Goal: Task Accomplishment & Management: Manage account settings

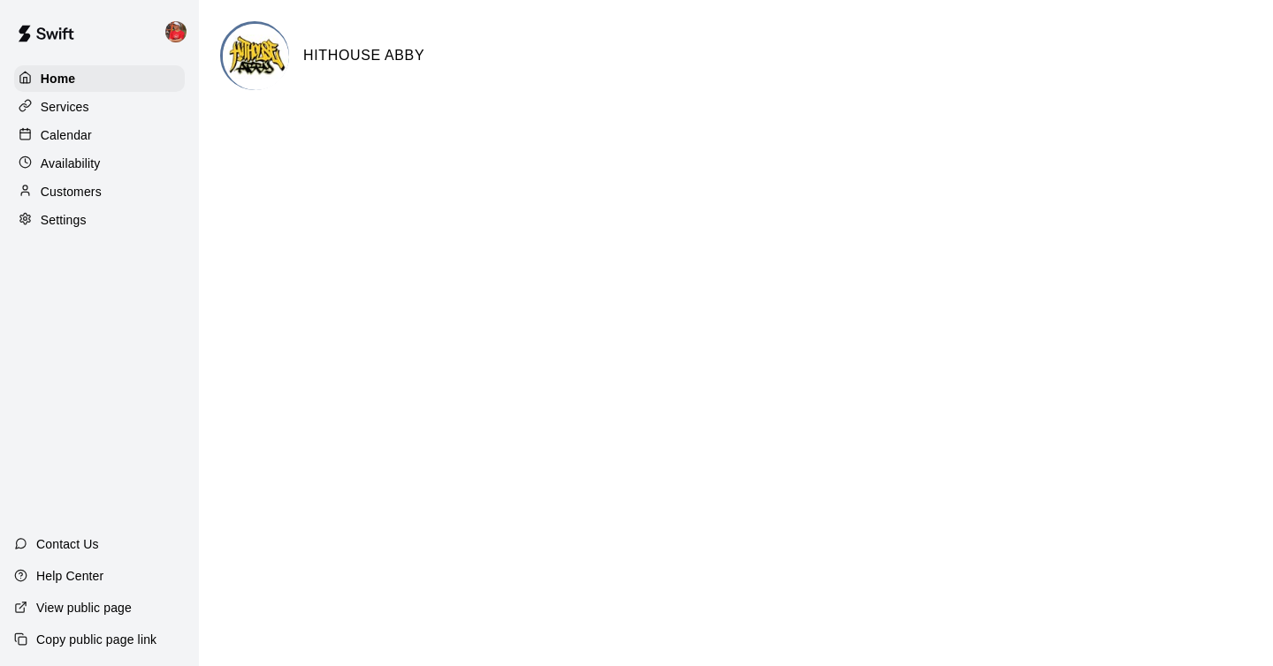
click at [91, 119] on div "Home Services Calendar Availability Customers Settings" at bounding box center [99, 149] width 199 height 171
click at [91, 127] on p "Calendar" at bounding box center [66, 135] width 51 height 18
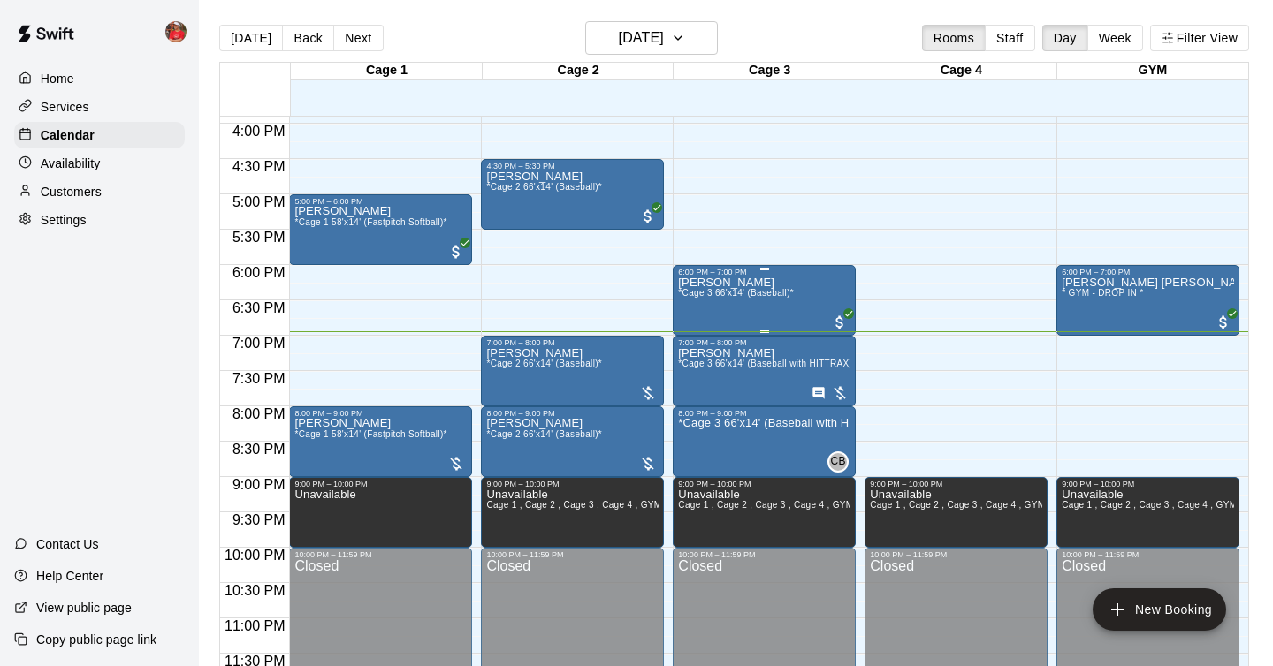
scroll to position [1129, 0]
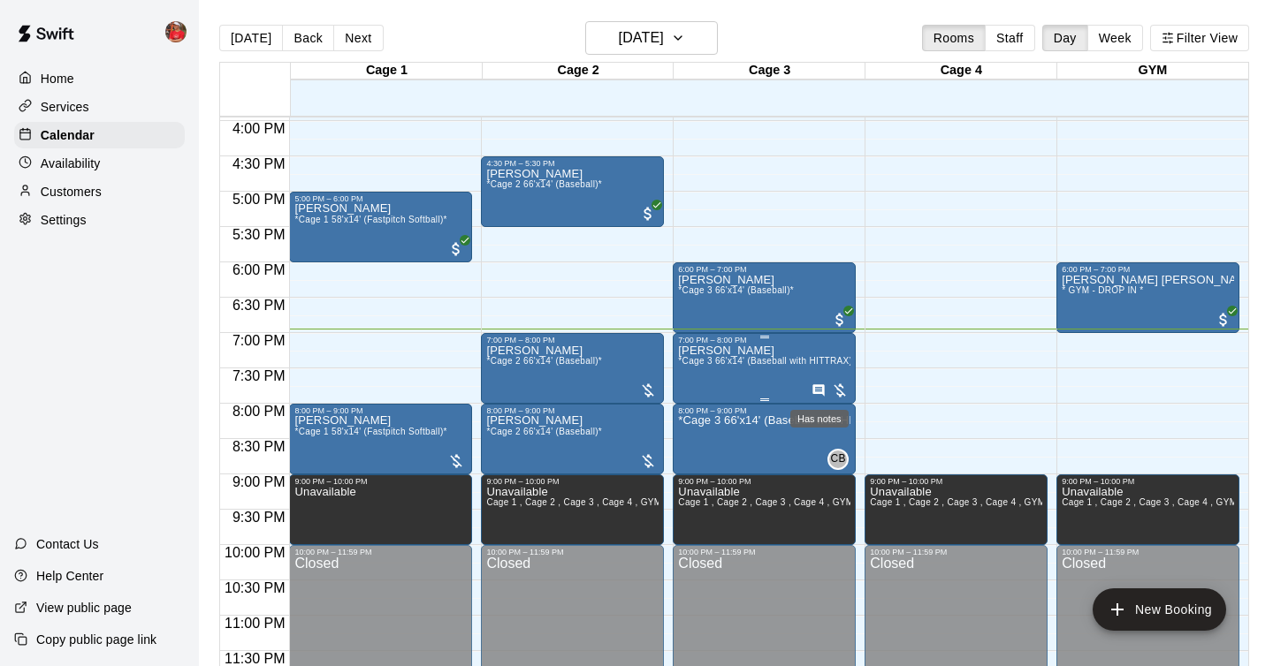
click at [818, 392] on icon "Has notes" at bounding box center [818, 389] width 11 height 11
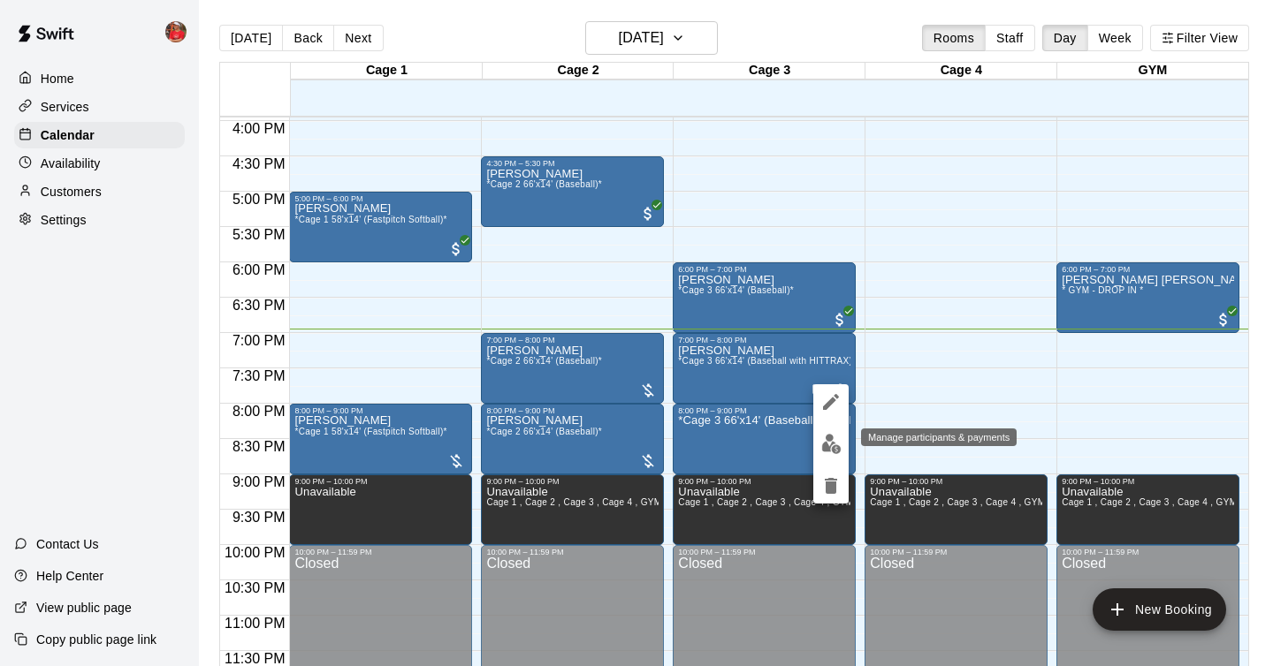
click at [827, 444] on img "edit" at bounding box center [831, 444] width 20 height 20
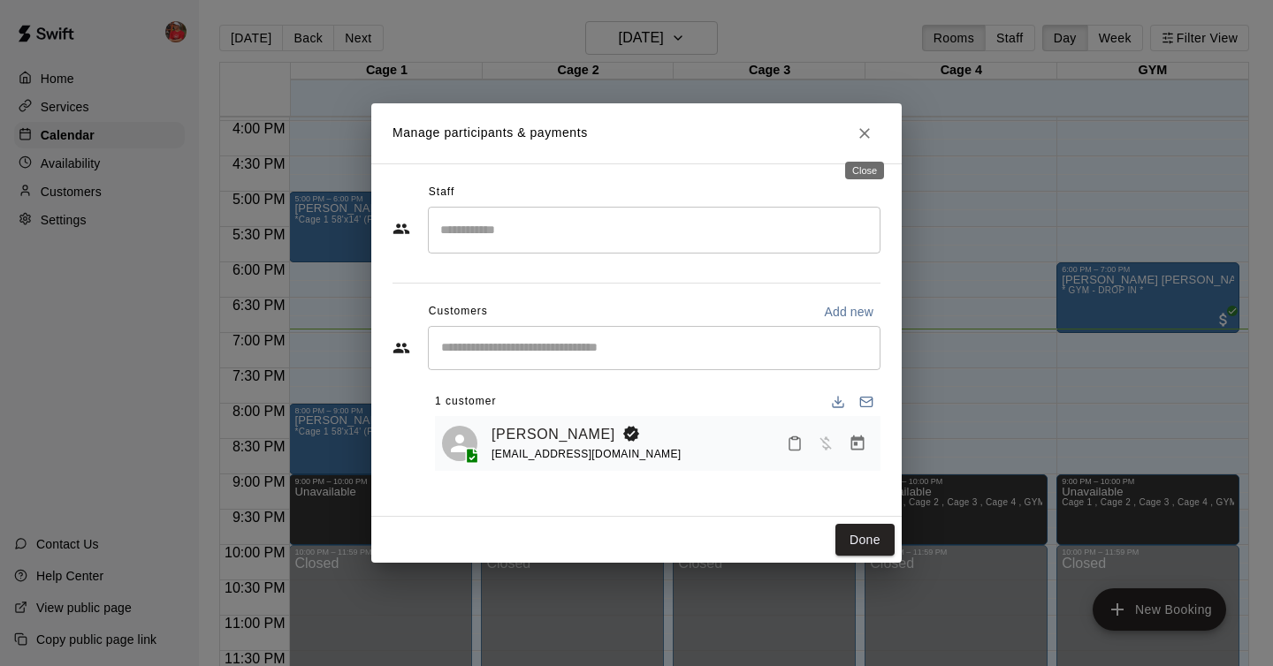
click at [862, 138] on icon "Close" at bounding box center [865, 134] width 18 height 18
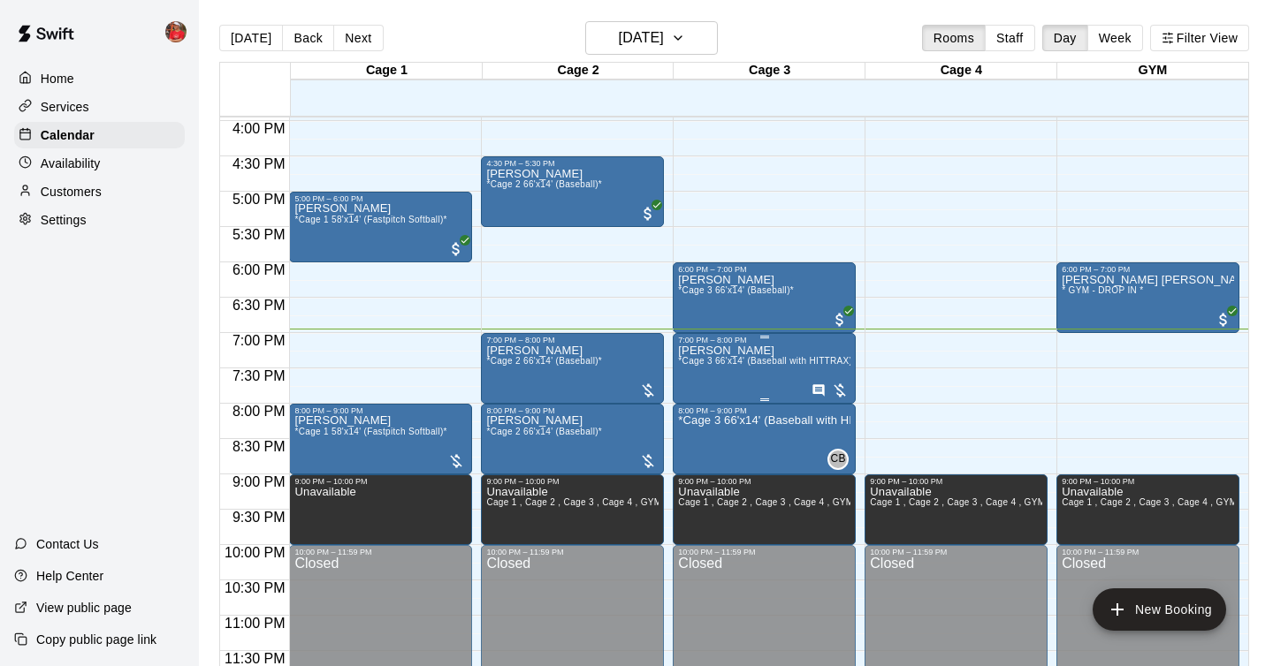
click at [796, 361] on span "*Cage 3 66'x14' (Baseball with HITTRAX)*" at bounding box center [767, 361] width 178 height 10
click at [695, 370] on icon "edit" at bounding box center [696, 374] width 21 height 21
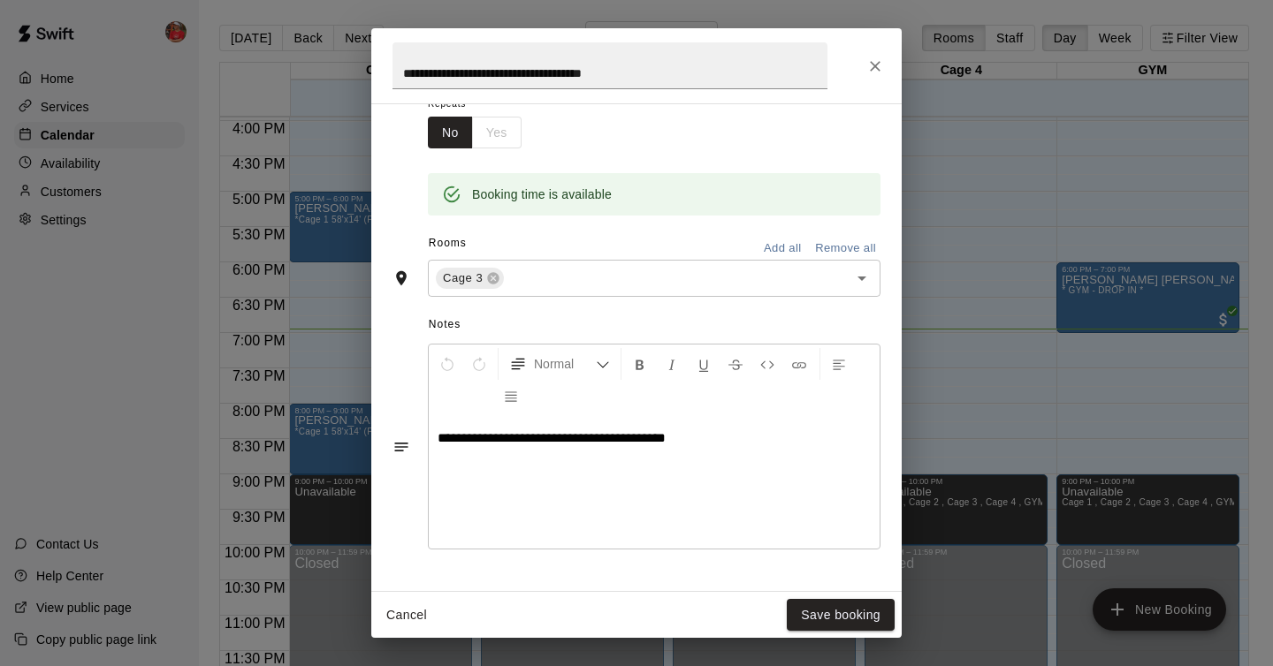
scroll to position [346, 0]
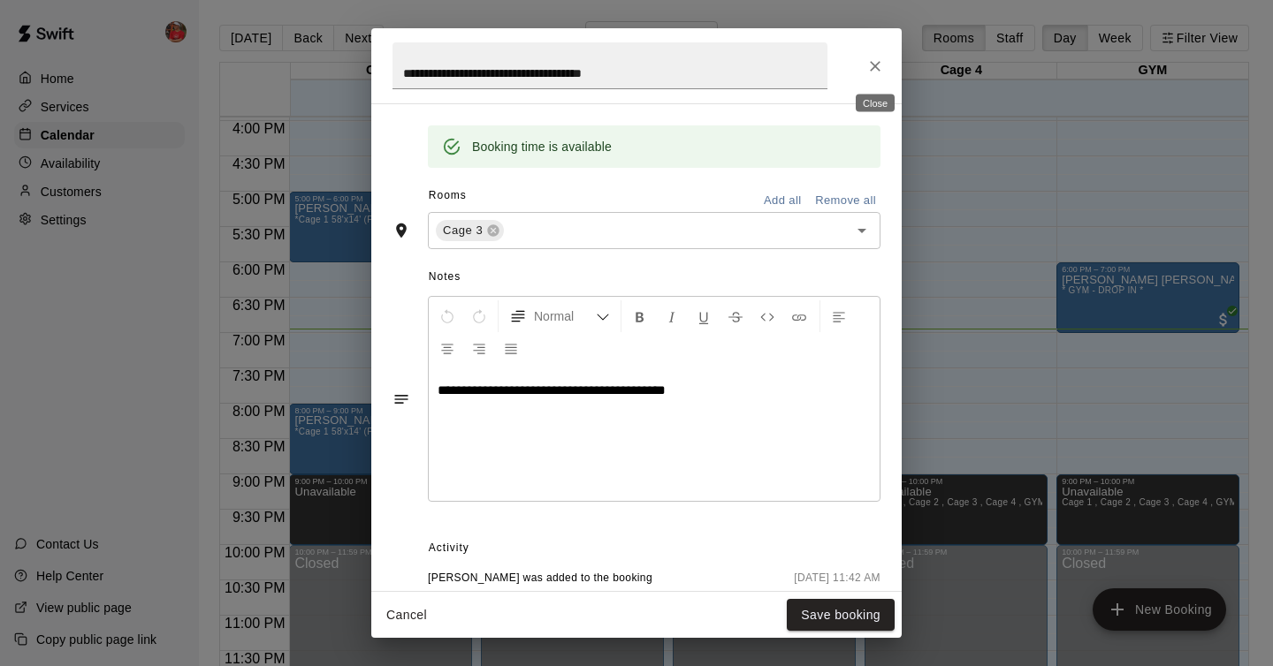
click at [875, 65] on icon "Close" at bounding box center [875, 66] width 11 height 11
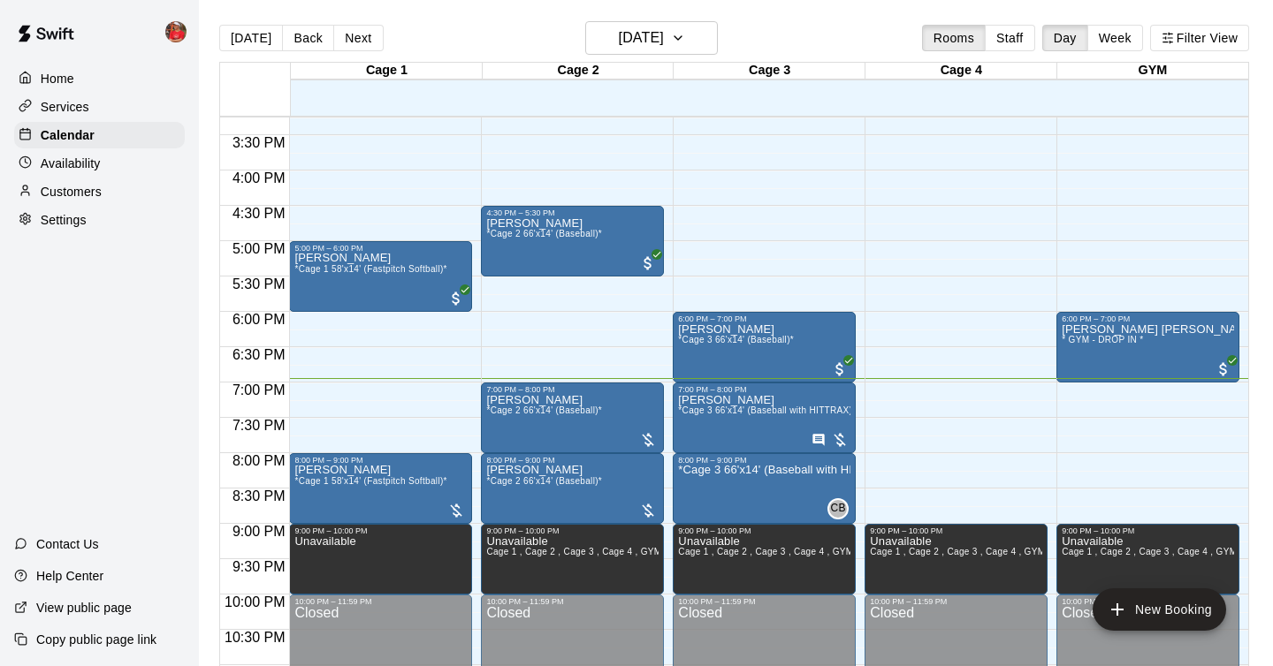
scroll to position [1129, 0]
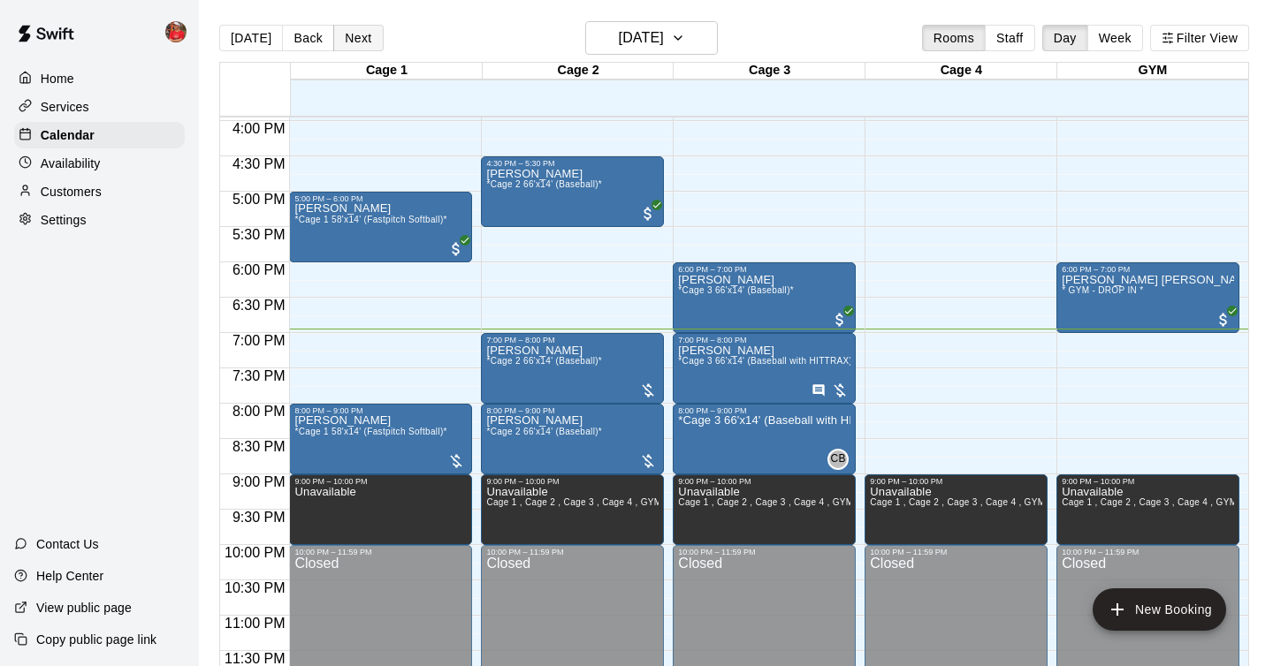
click at [358, 41] on button "Next" at bounding box center [357, 38] width 49 height 27
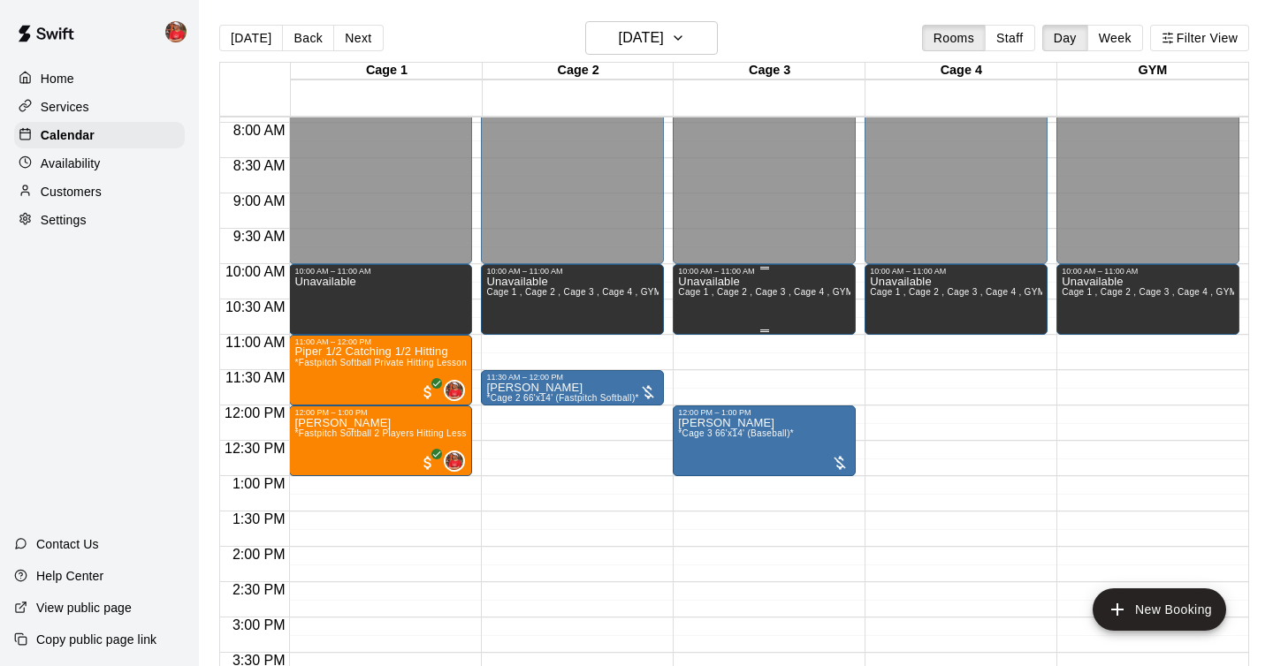
scroll to position [585, 0]
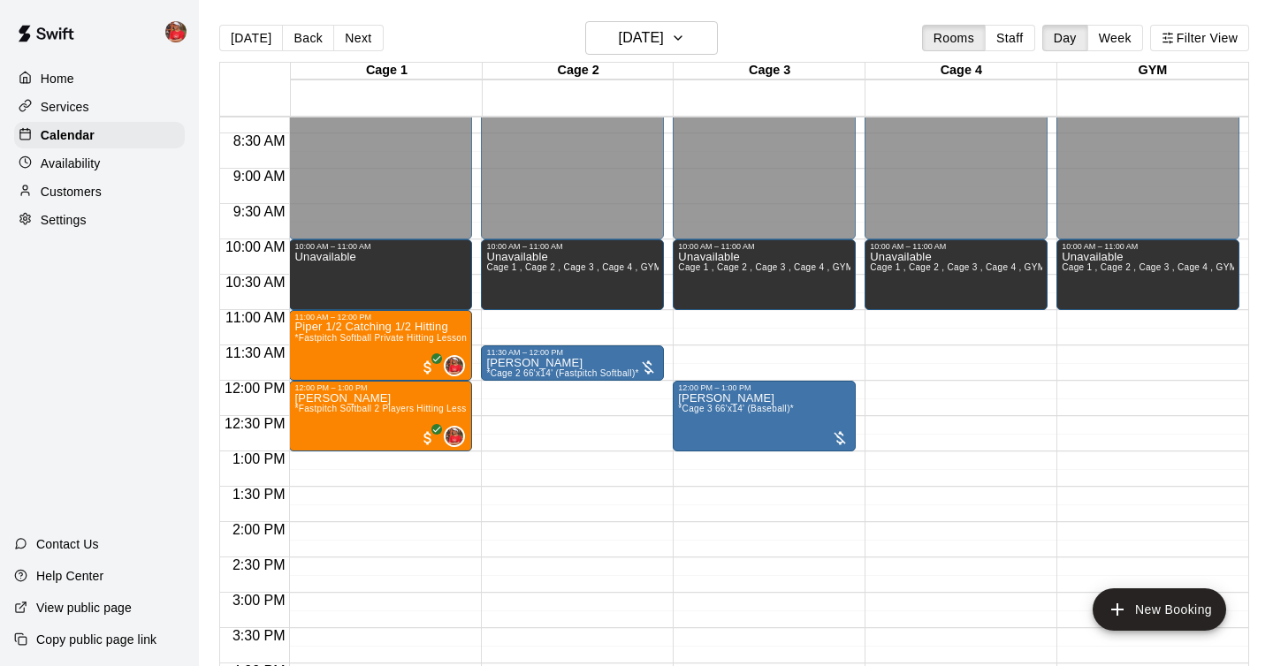
click at [105, 195] on div "Customers" at bounding box center [99, 192] width 171 height 27
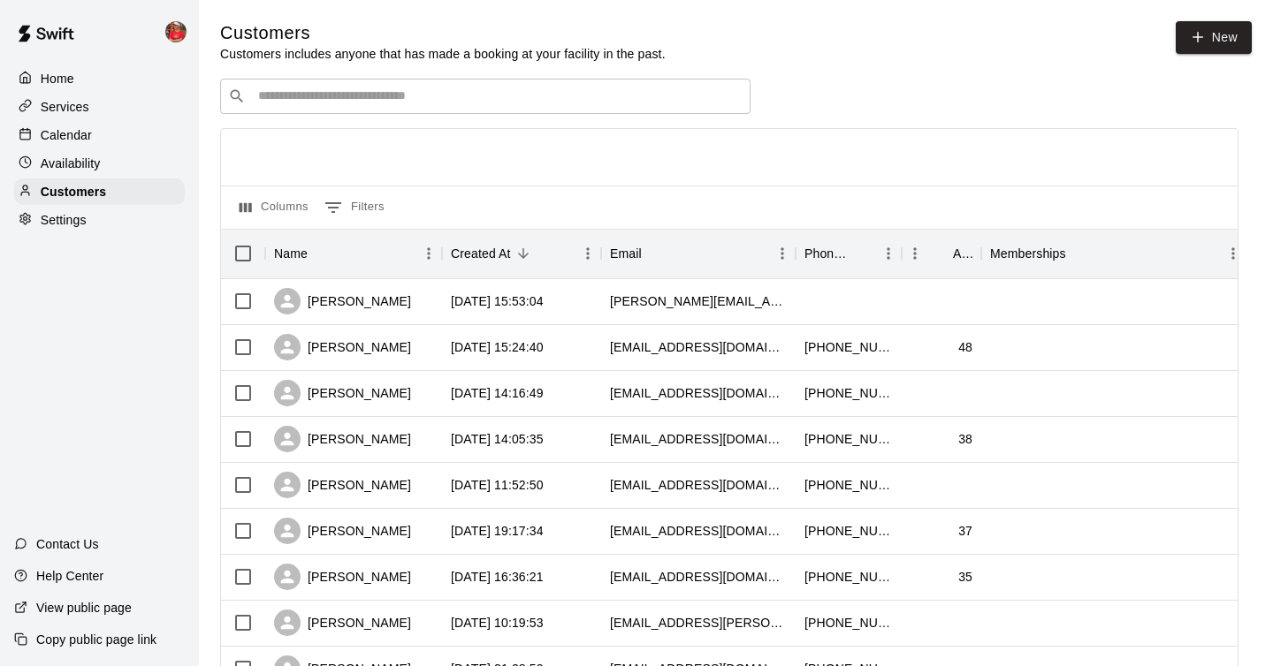
click at [427, 101] on input "Search customers by name or email" at bounding box center [498, 96] width 490 height 18
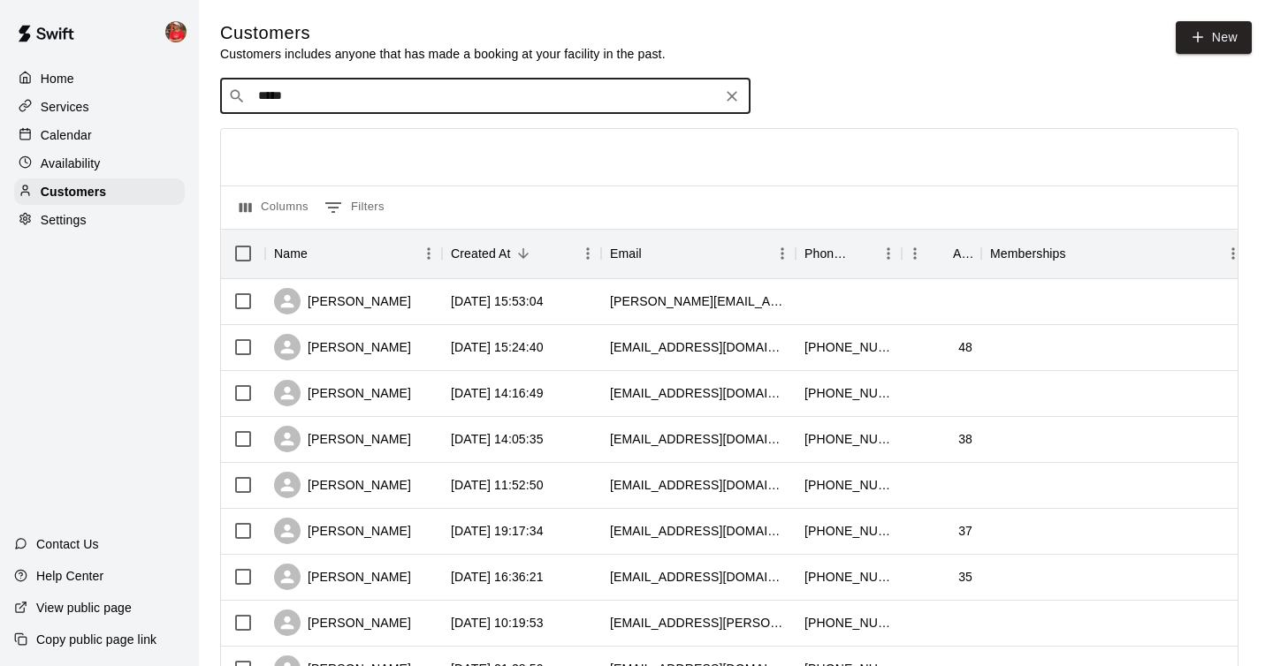
type input "*****"
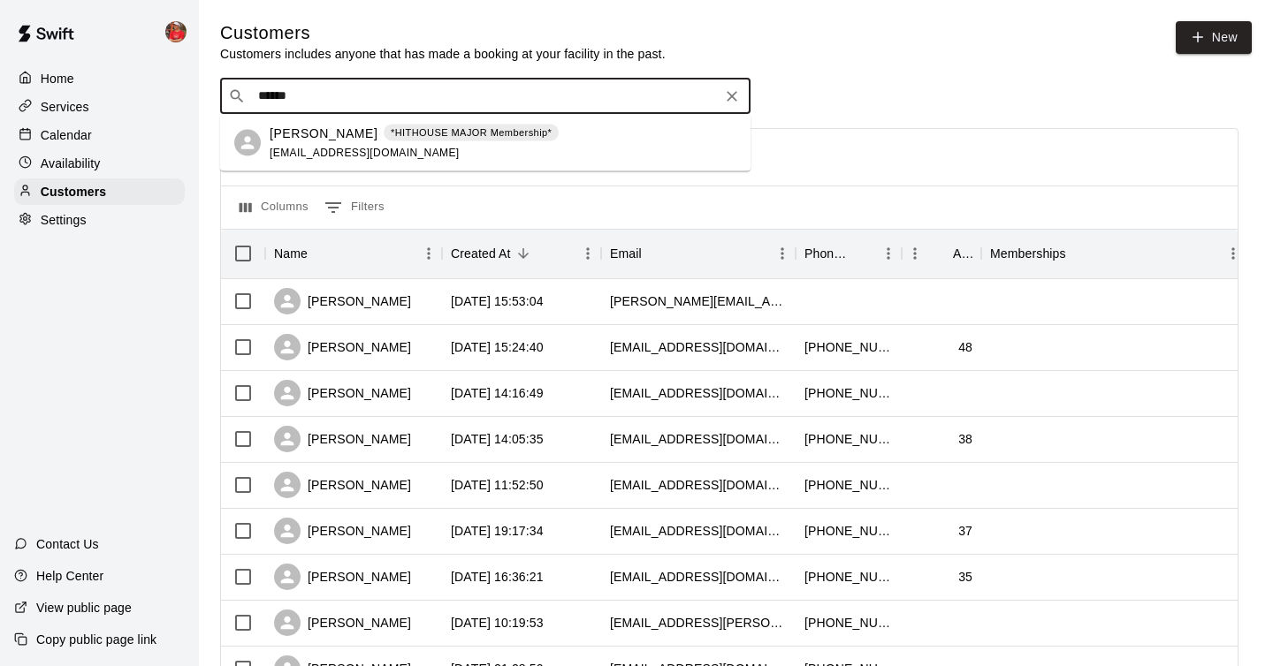
click at [302, 151] on span "[EMAIL_ADDRESS][DOMAIN_NAME]" at bounding box center [365, 152] width 190 height 12
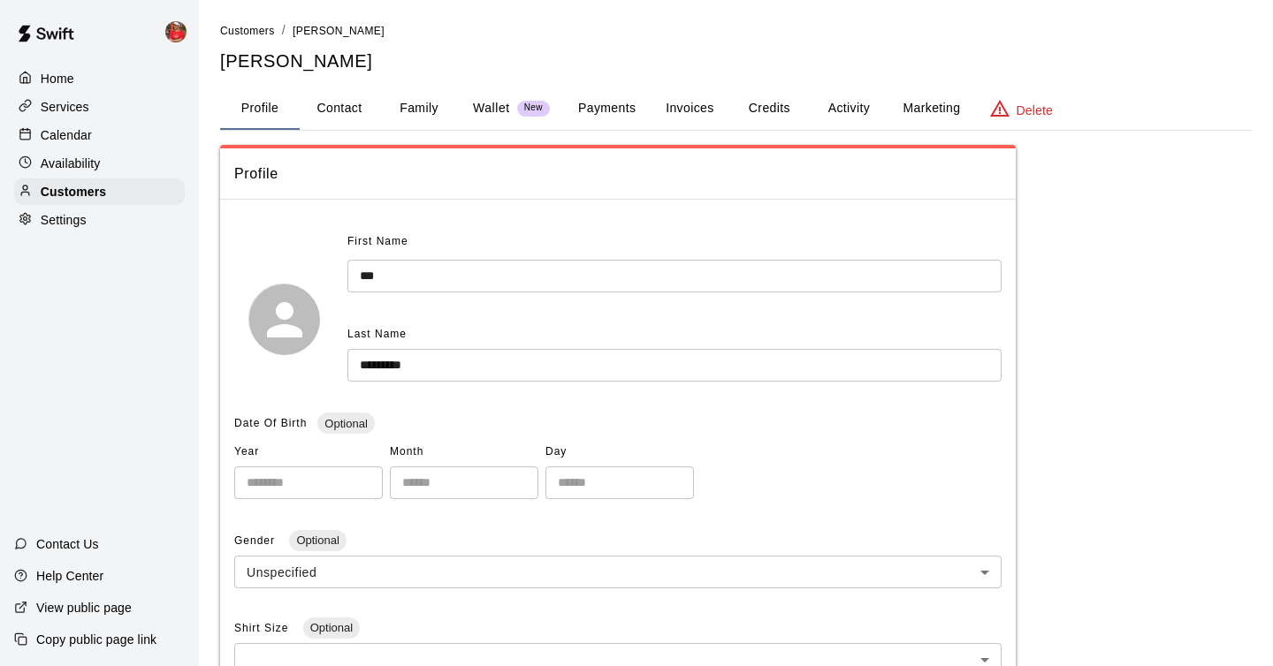
click at [341, 99] on button "Contact" at bounding box center [340, 108] width 80 height 42
select select "**"
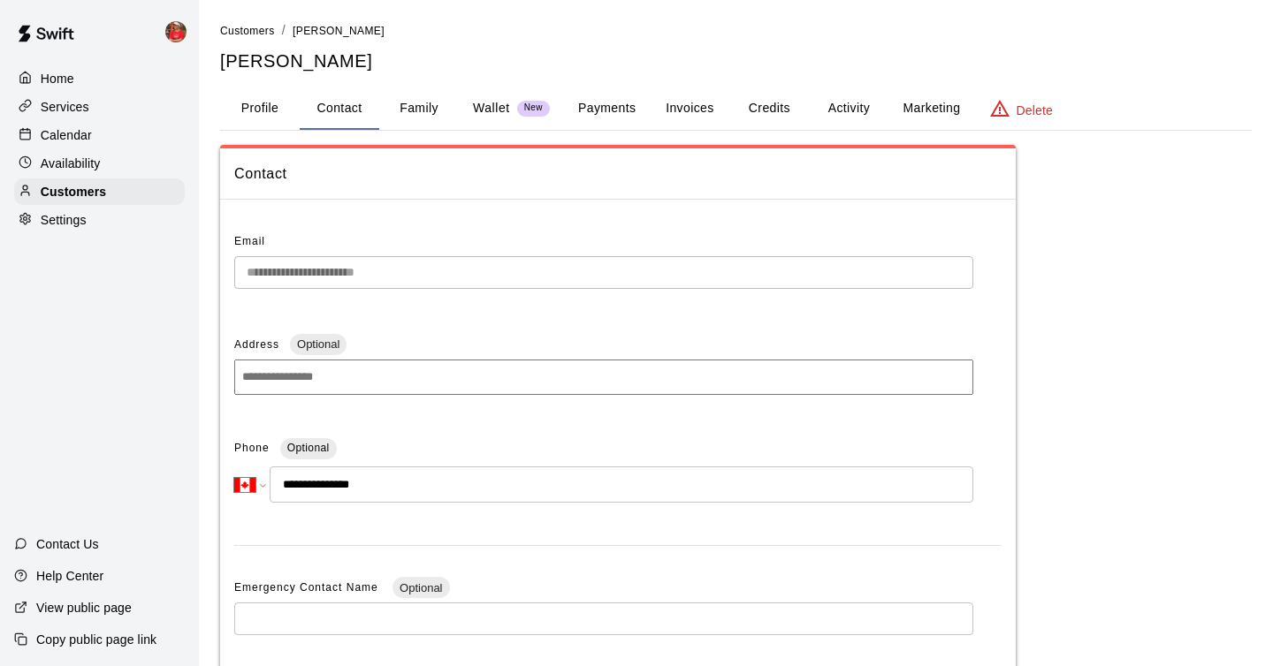
click at [430, 107] on button "Family" at bounding box center [419, 108] width 80 height 42
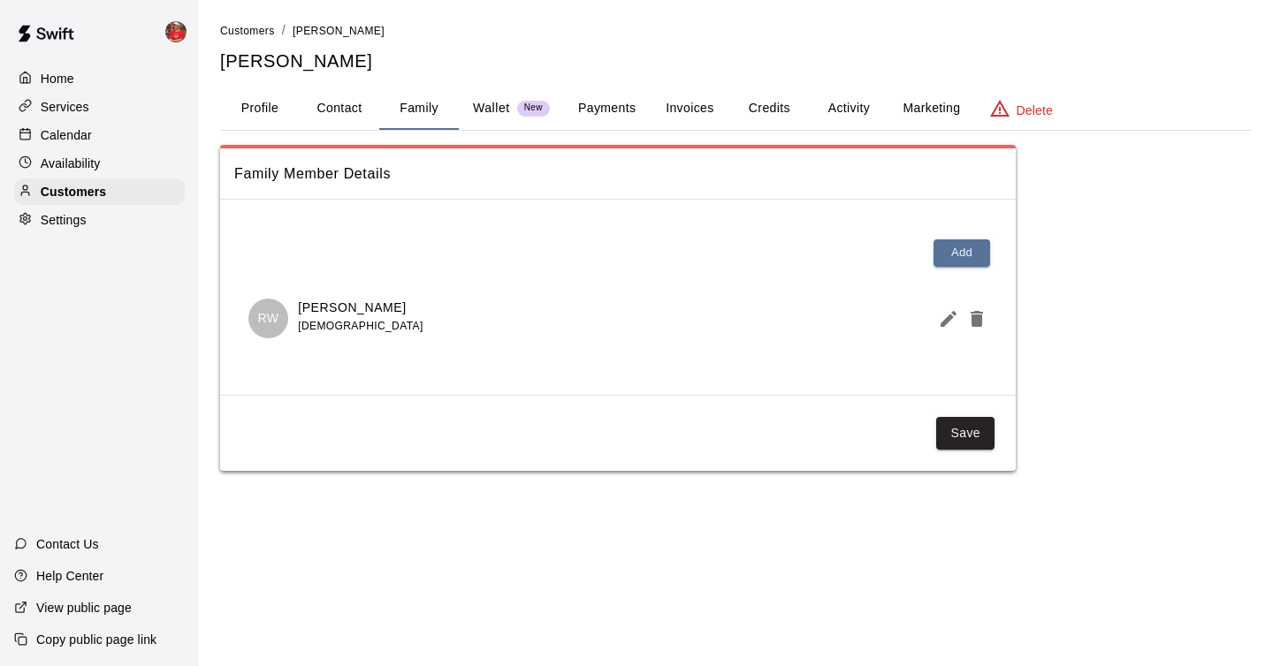
click at [105, 82] on div "Home" at bounding box center [99, 78] width 171 height 27
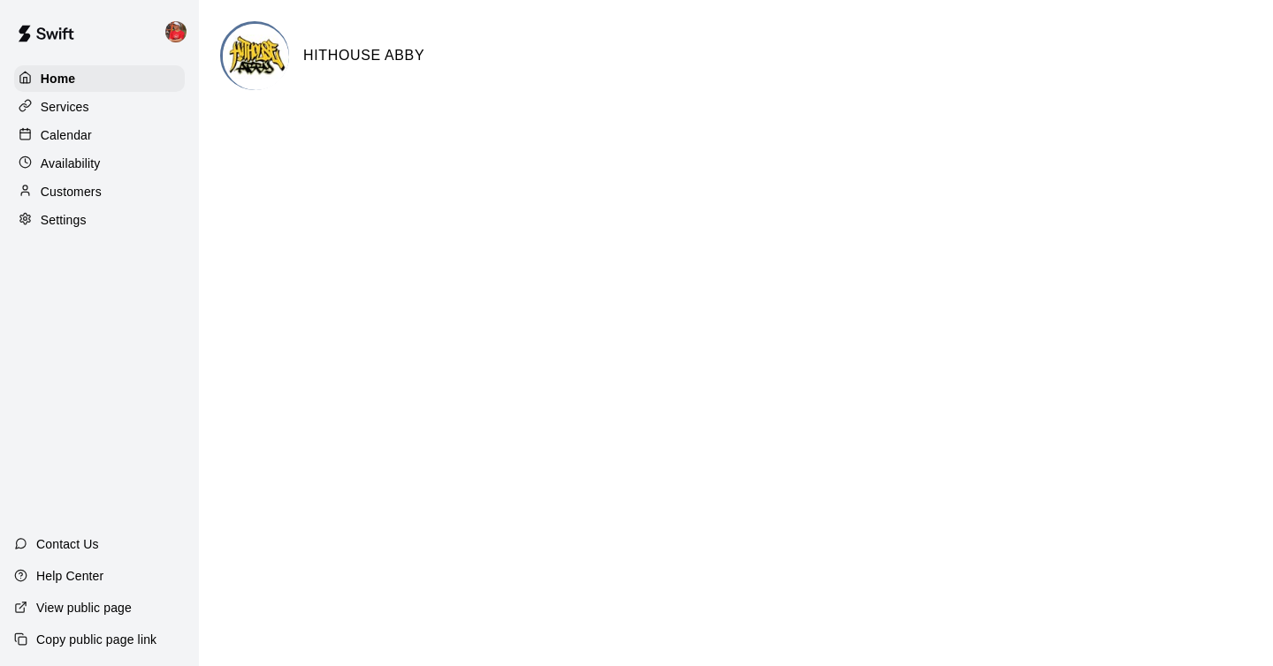
click at [105, 139] on div "Calendar" at bounding box center [99, 135] width 171 height 27
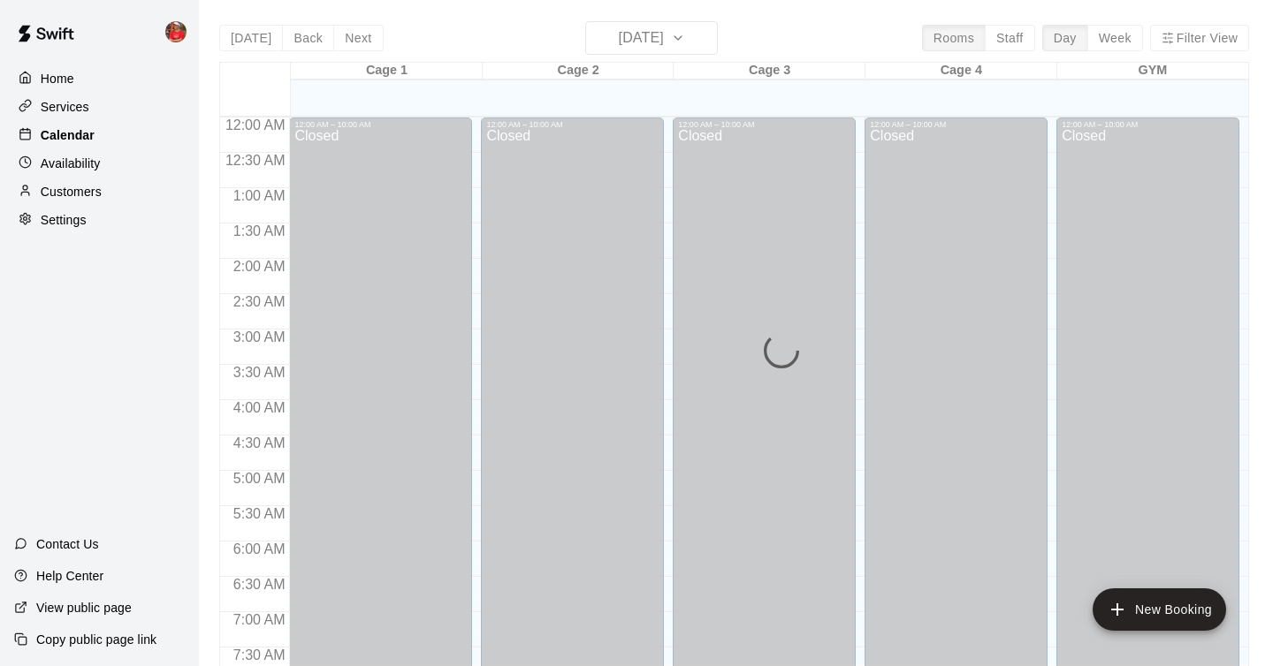
scroll to position [1076, 0]
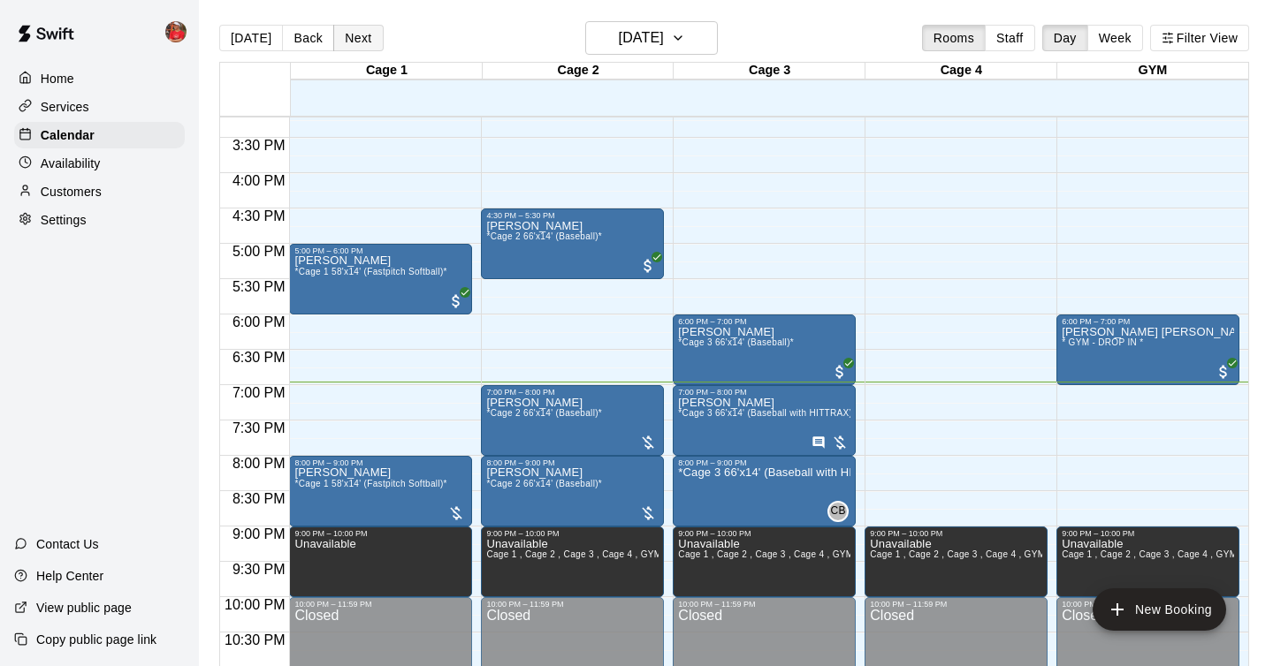
click at [354, 44] on button "Next" at bounding box center [357, 38] width 49 height 27
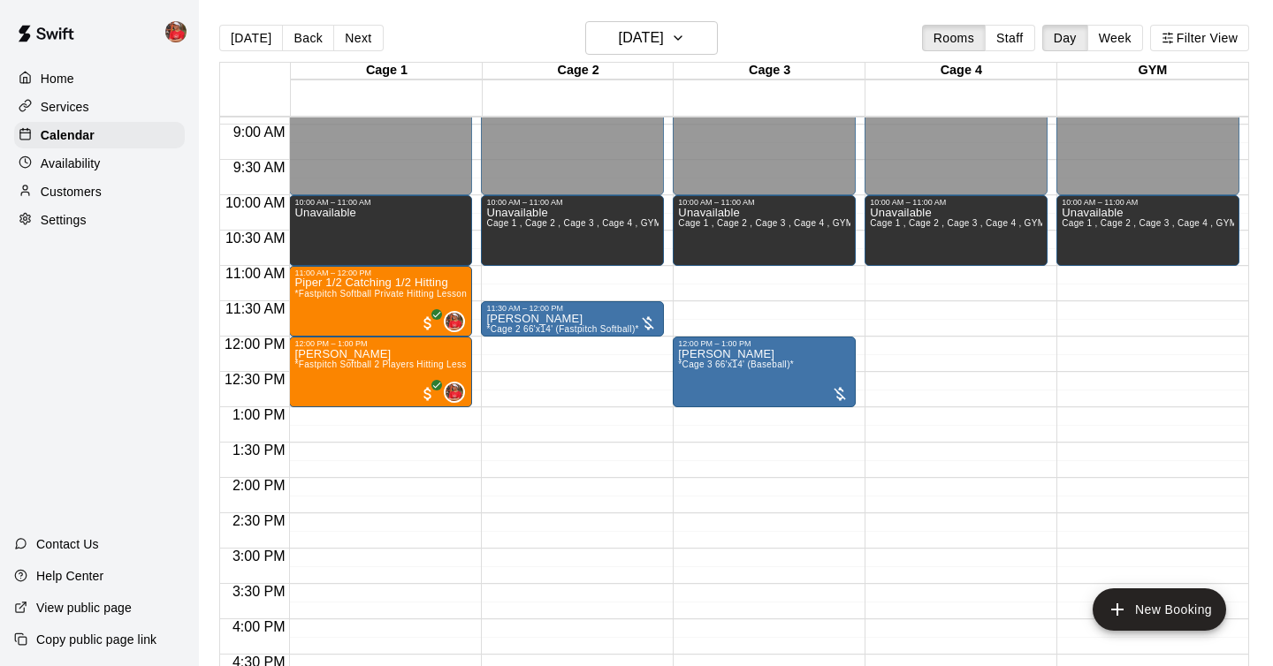
scroll to position [639, 0]
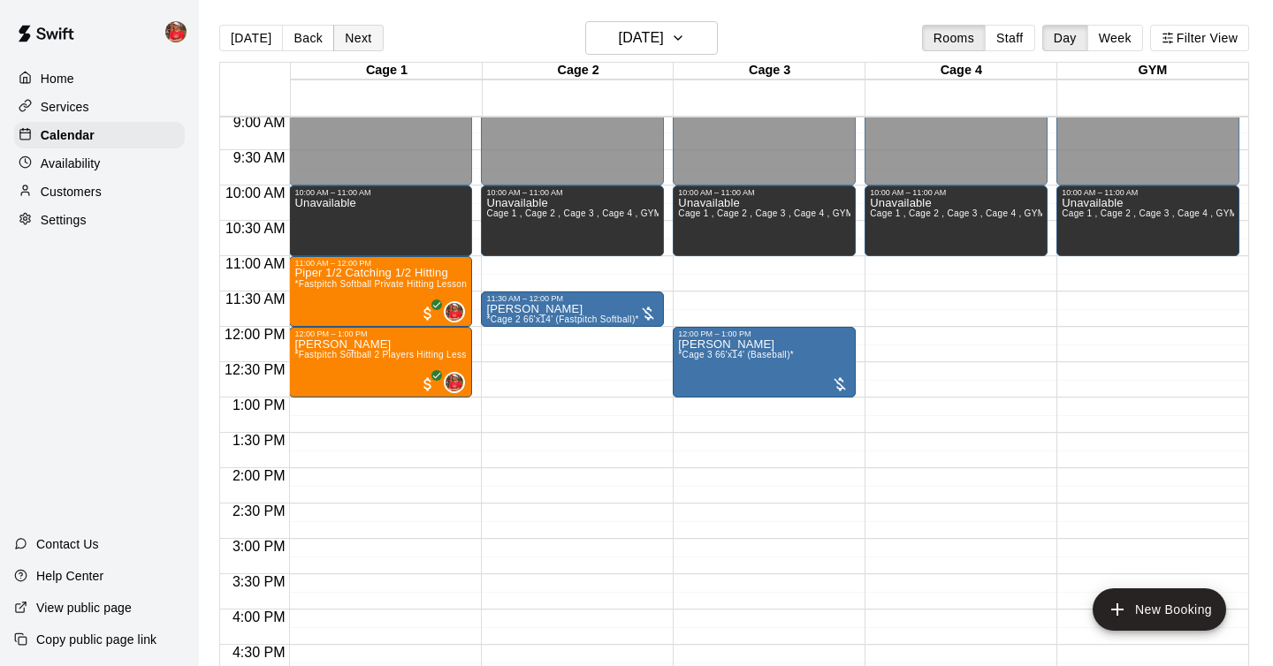
click at [361, 37] on button "Next" at bounding box center [357, 38] width 49 height 27
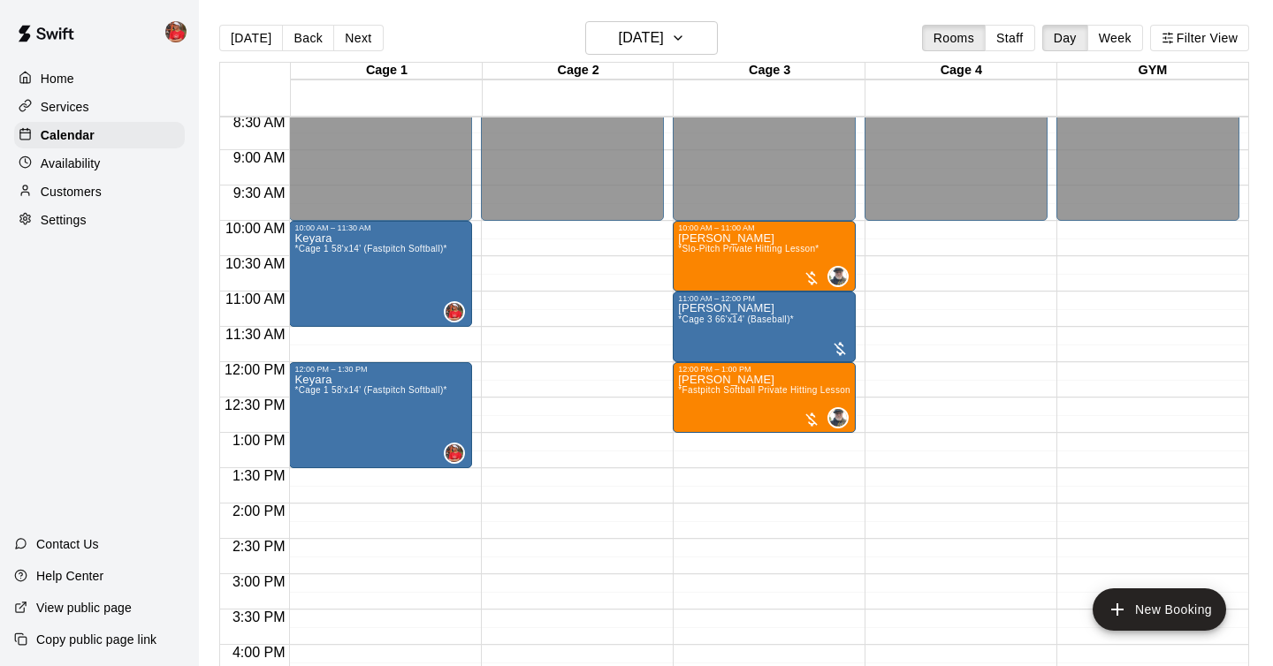
scroll to position [597, 0]
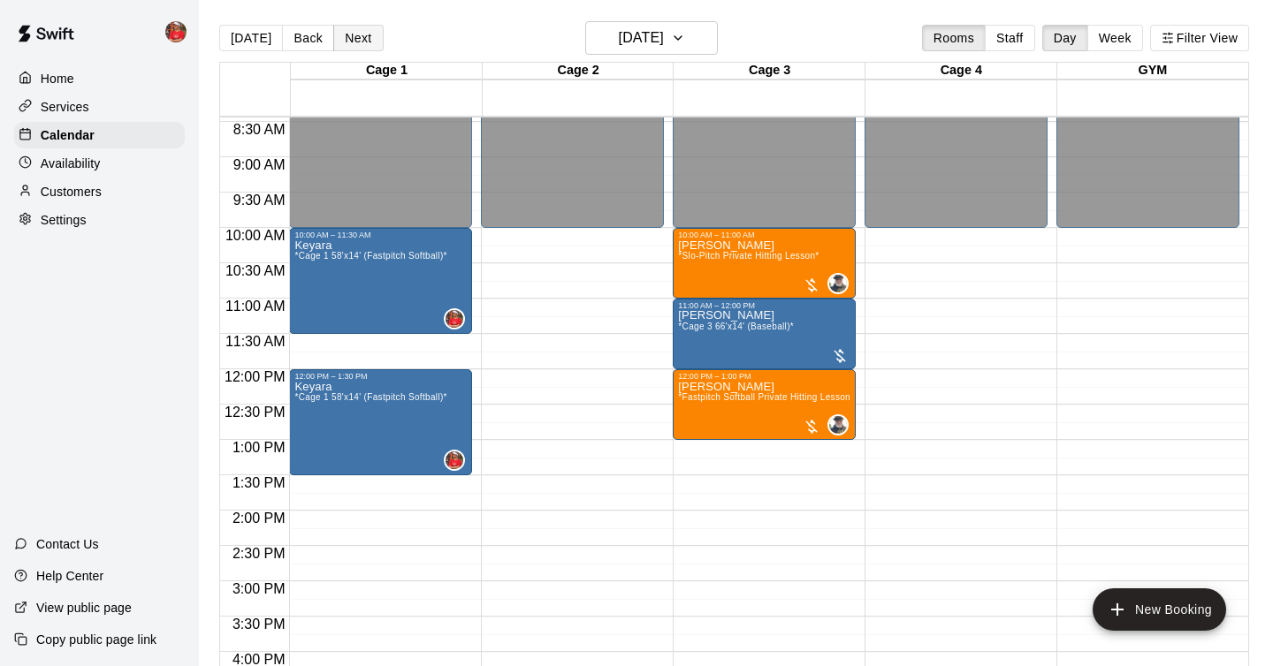
click at [372, 48] on button "Next" at bounding box center [357, 38] width 49 height 27
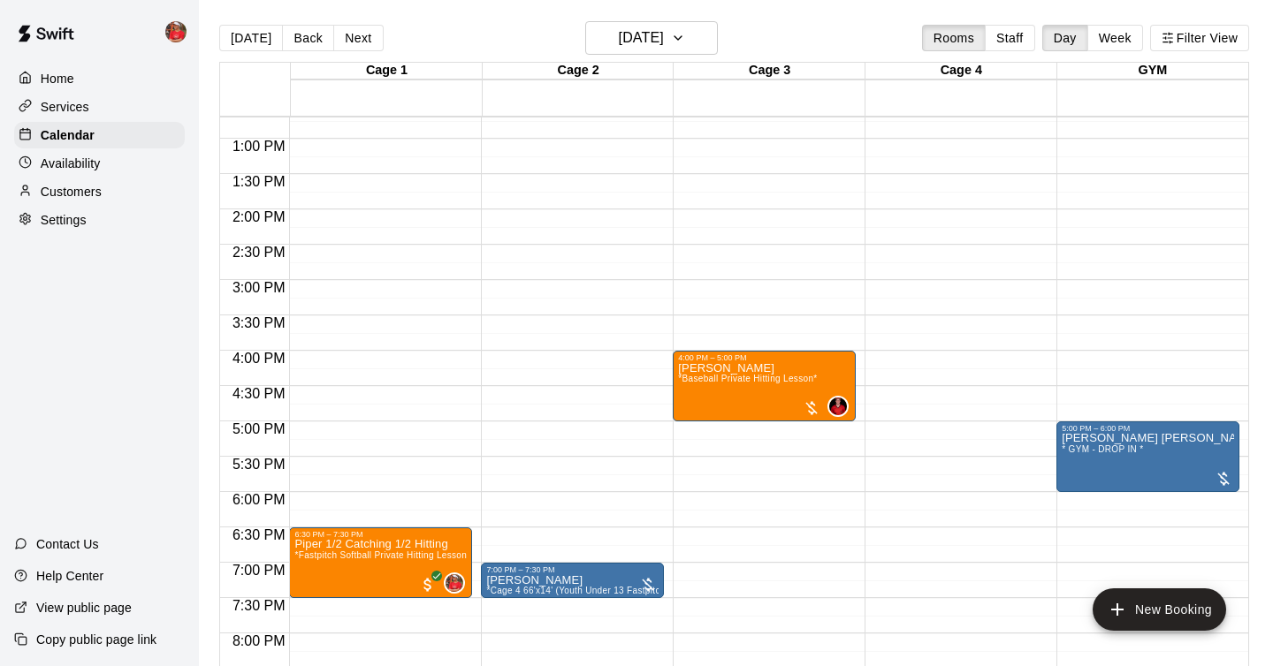
scroll to position [825, 0]
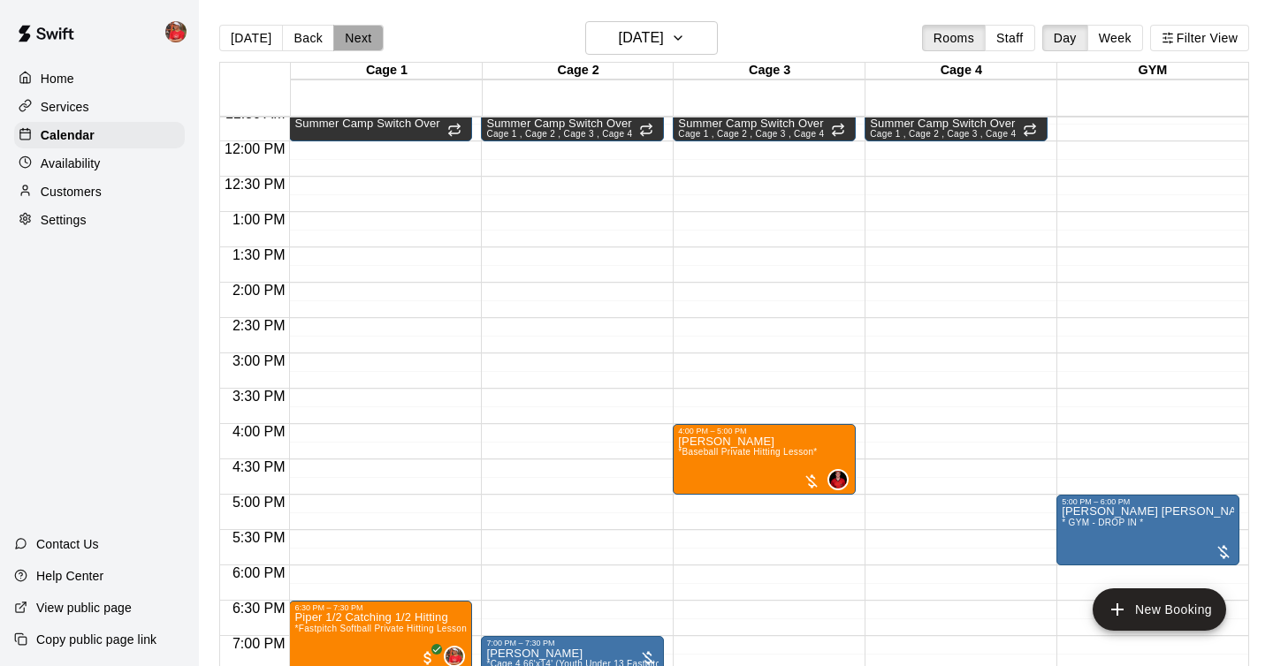
click at [344, 30] on button "Next" at bounding box center [357, 38] width 49 height 27
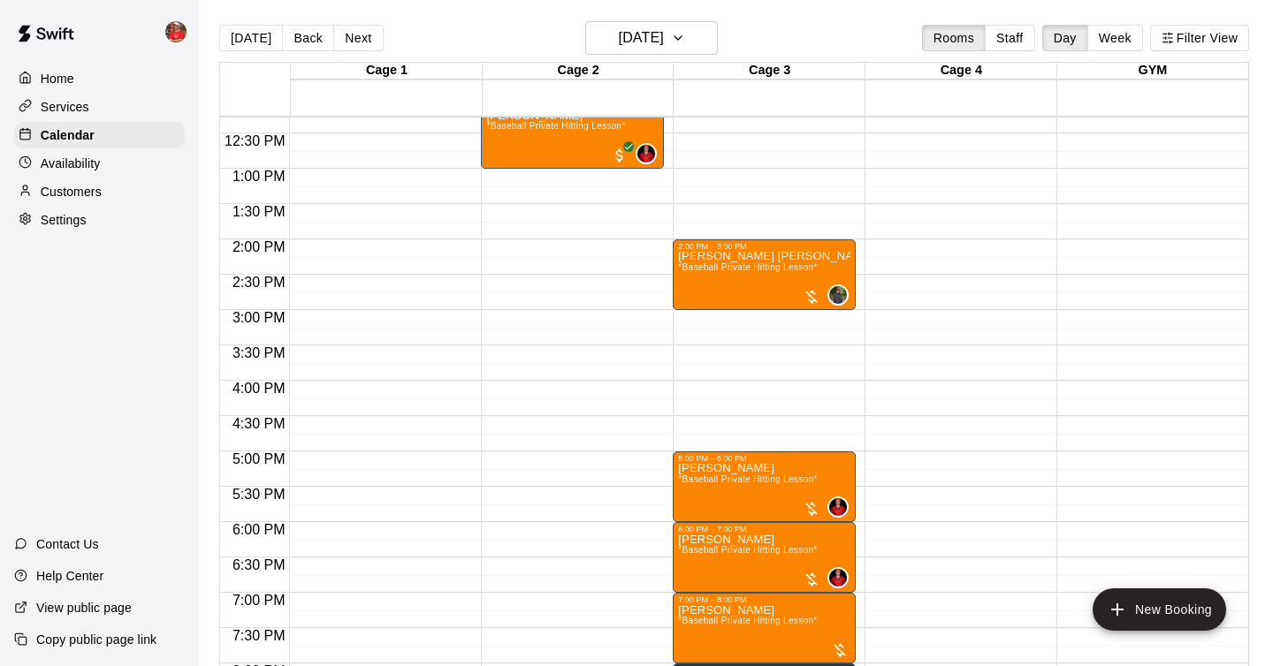
scroll to position [834, 0]
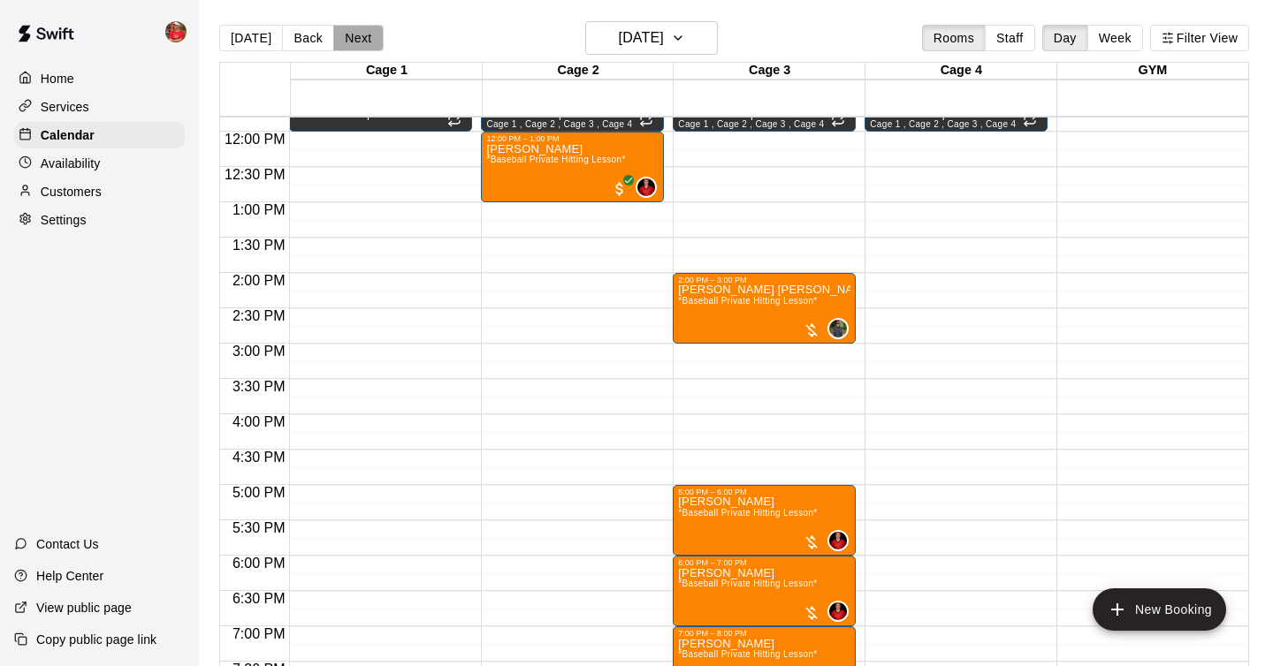
click at [361, 40] on button "Next" at bounding box center [357, 38] width 49 height 27
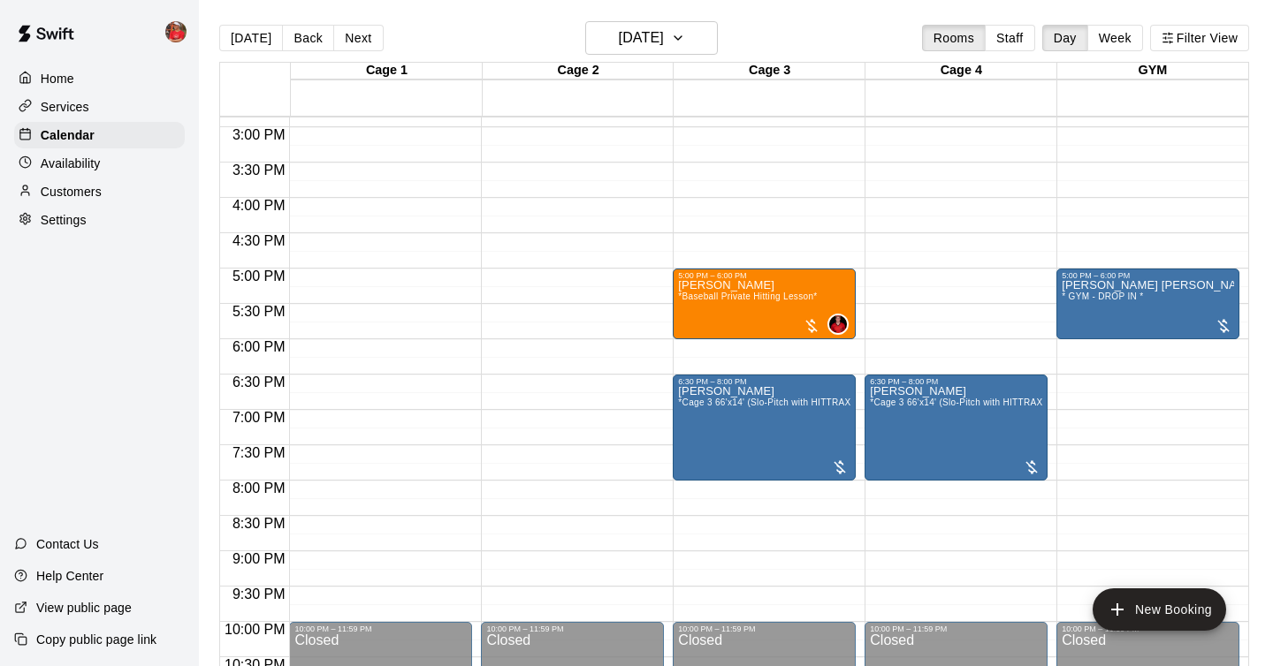
scroll to position [984, 0]
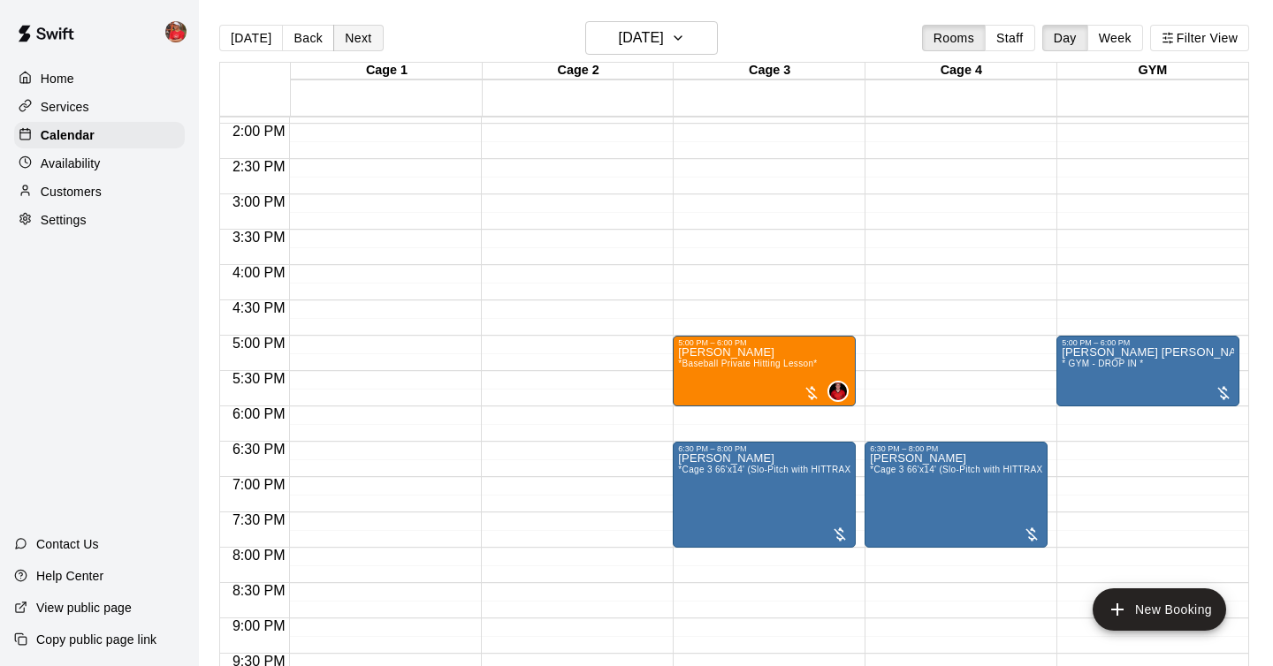
click at [354, 43] on button "Next" at bounding box center [357, 38] width 49 height 27
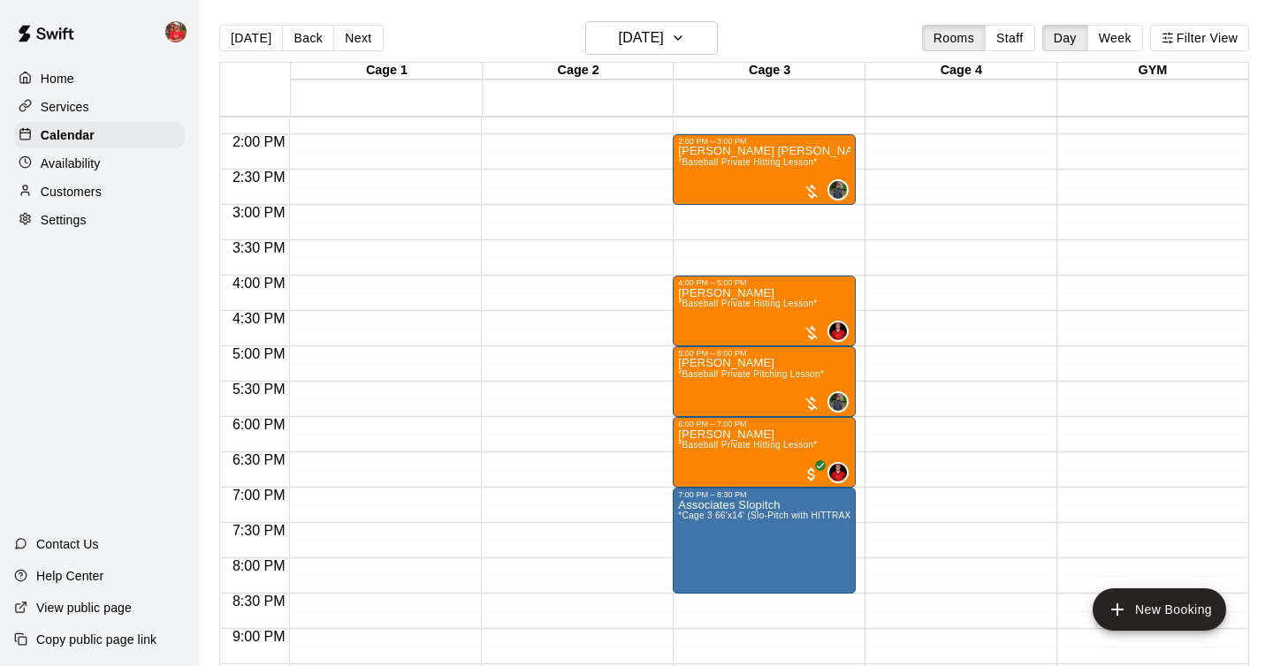
scroll to position [1000, 0]
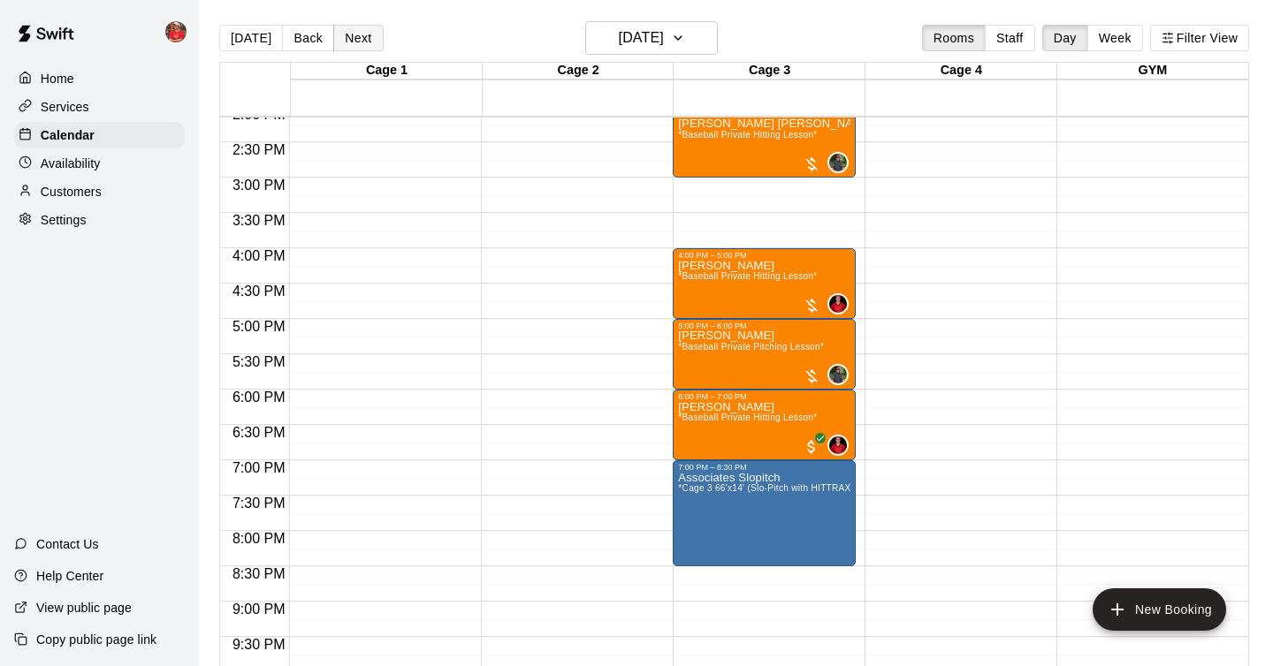
click at [353, 45] on button "Next" at bounding box center [357, 38] width 49 height 27
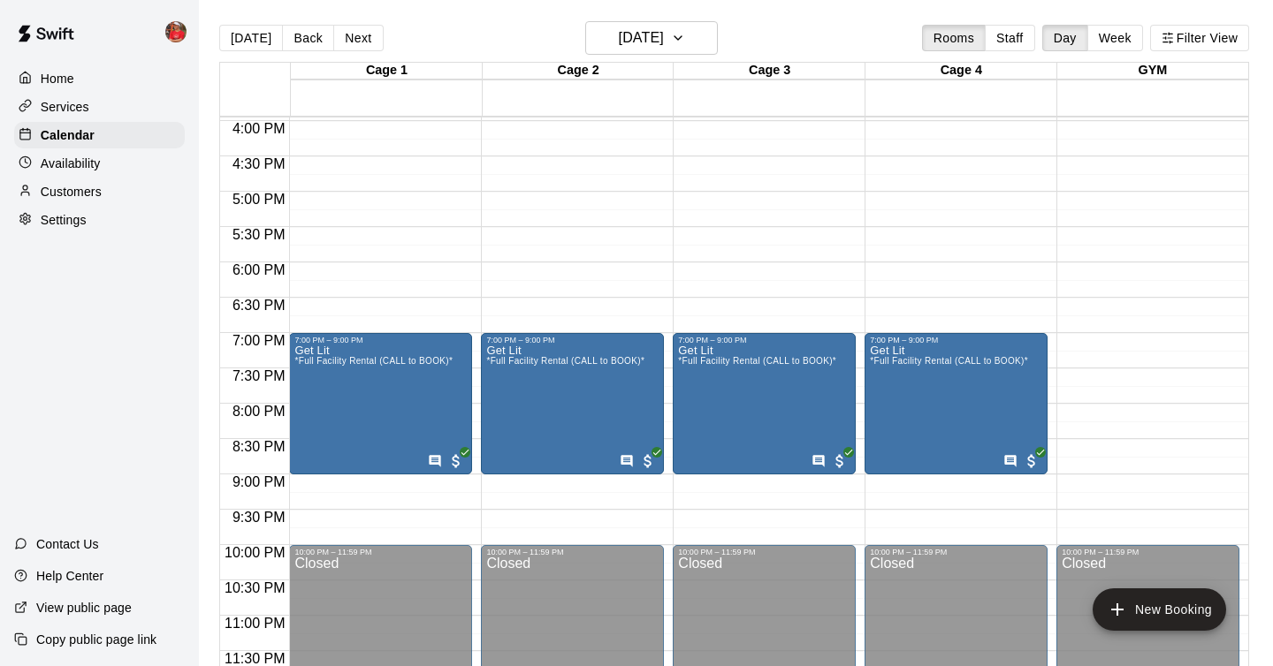
scroll to position [28, 0]
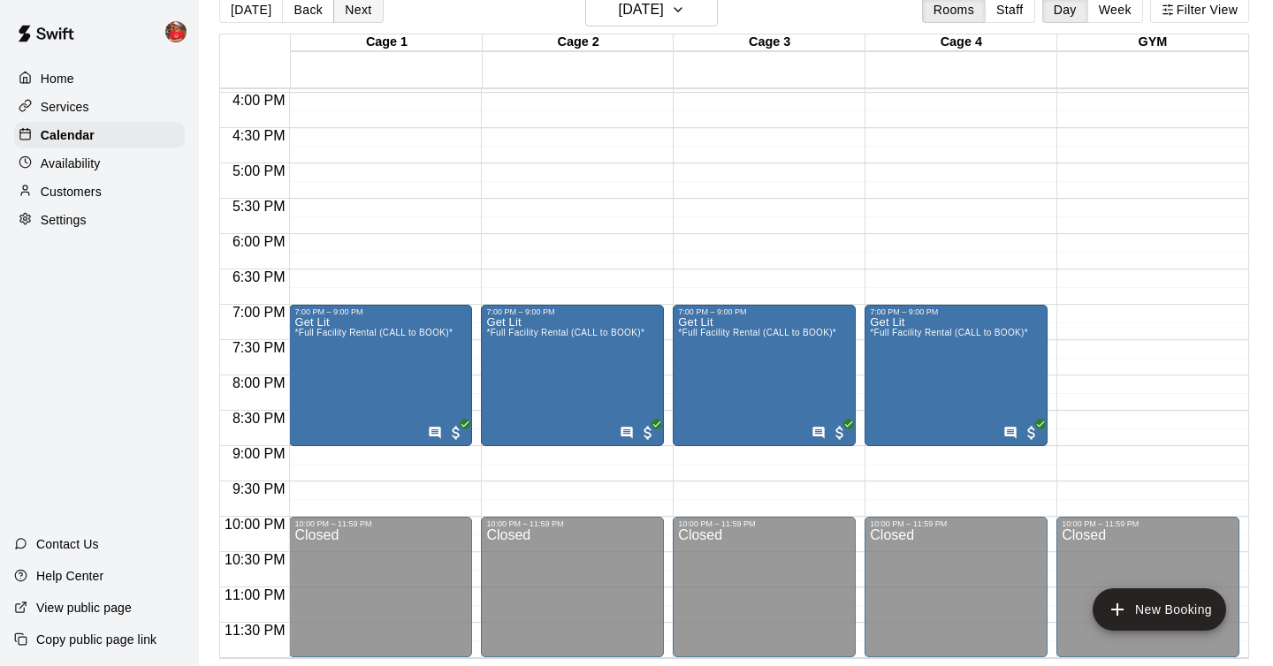
click at [349, 2] on button "Next" at bounding box center [357, 9] width 49 height 27
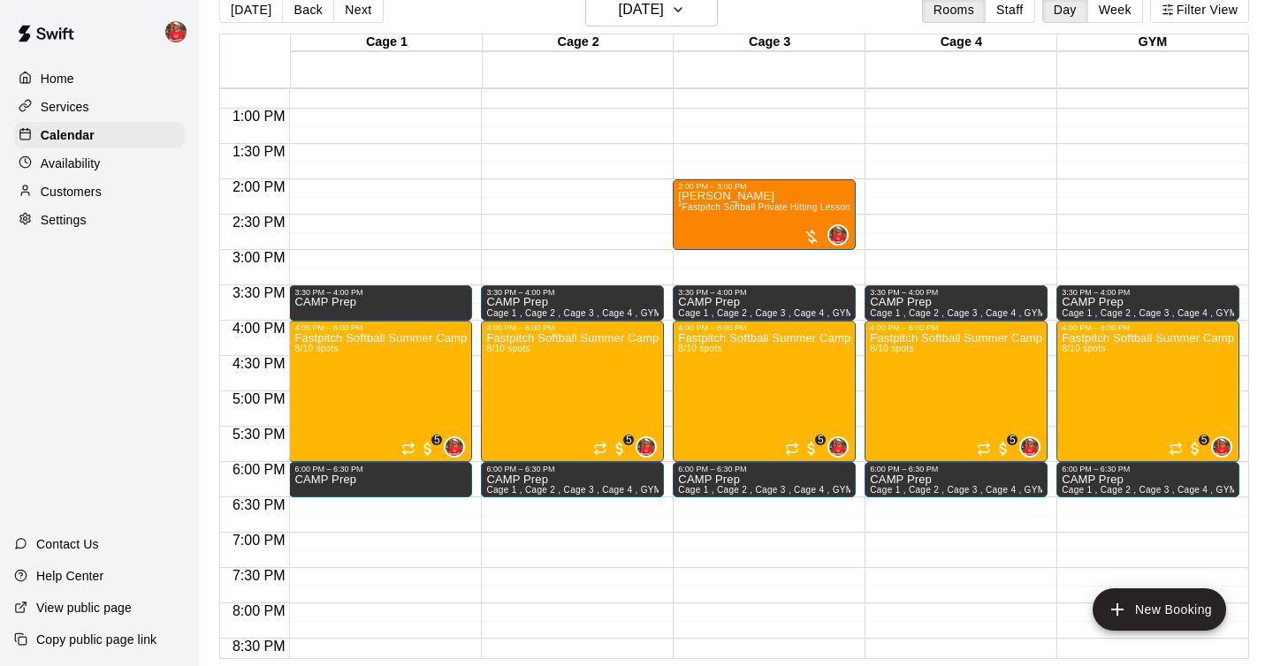
scroll to position [0, 0]
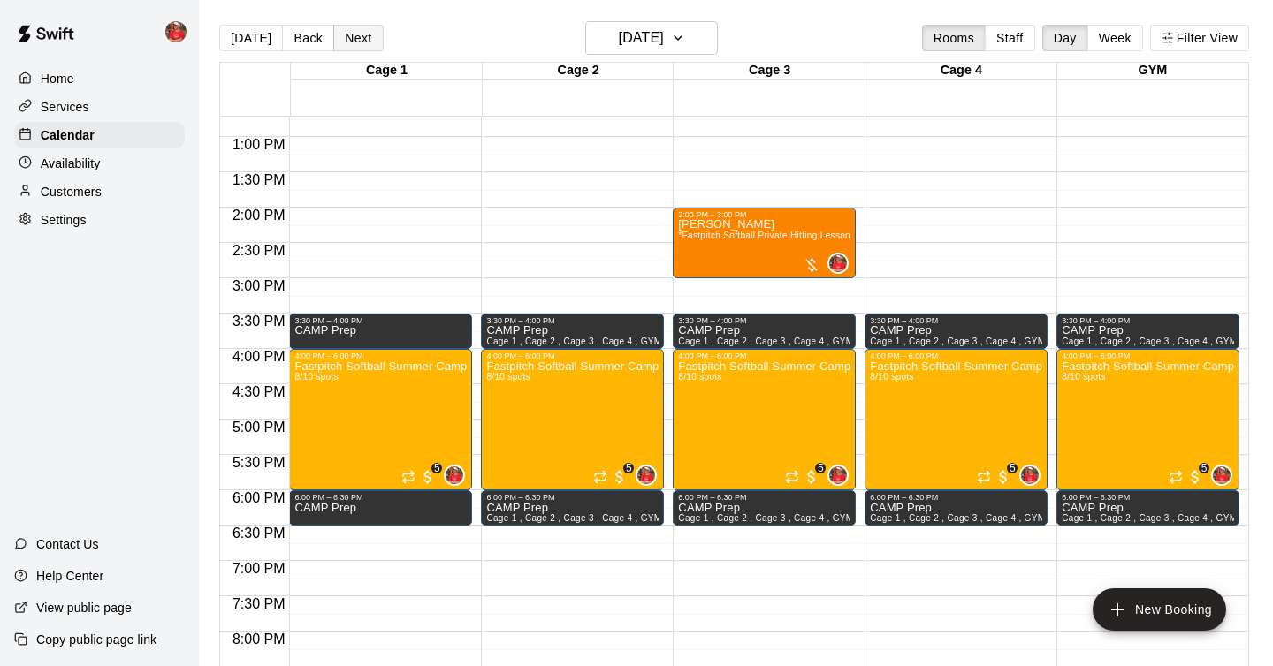
click at [349, 37] on button "Next" at bounding box center [357, 38] width 49 height 27
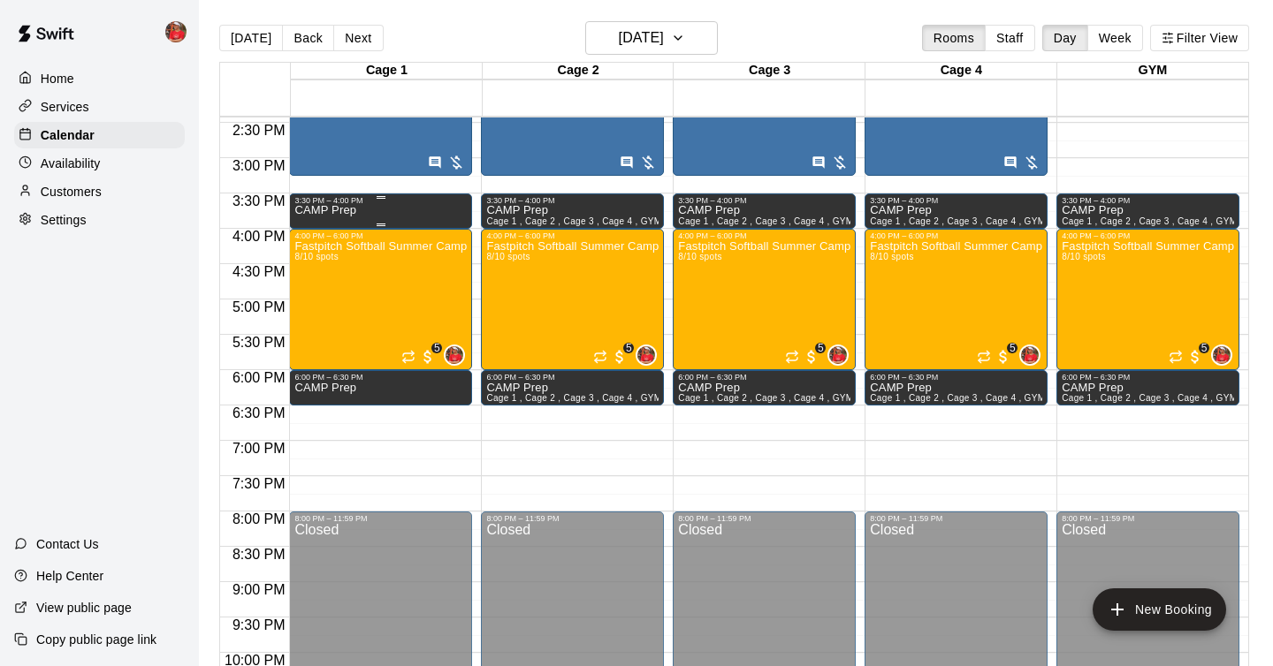
scroll to position [1023, 0]
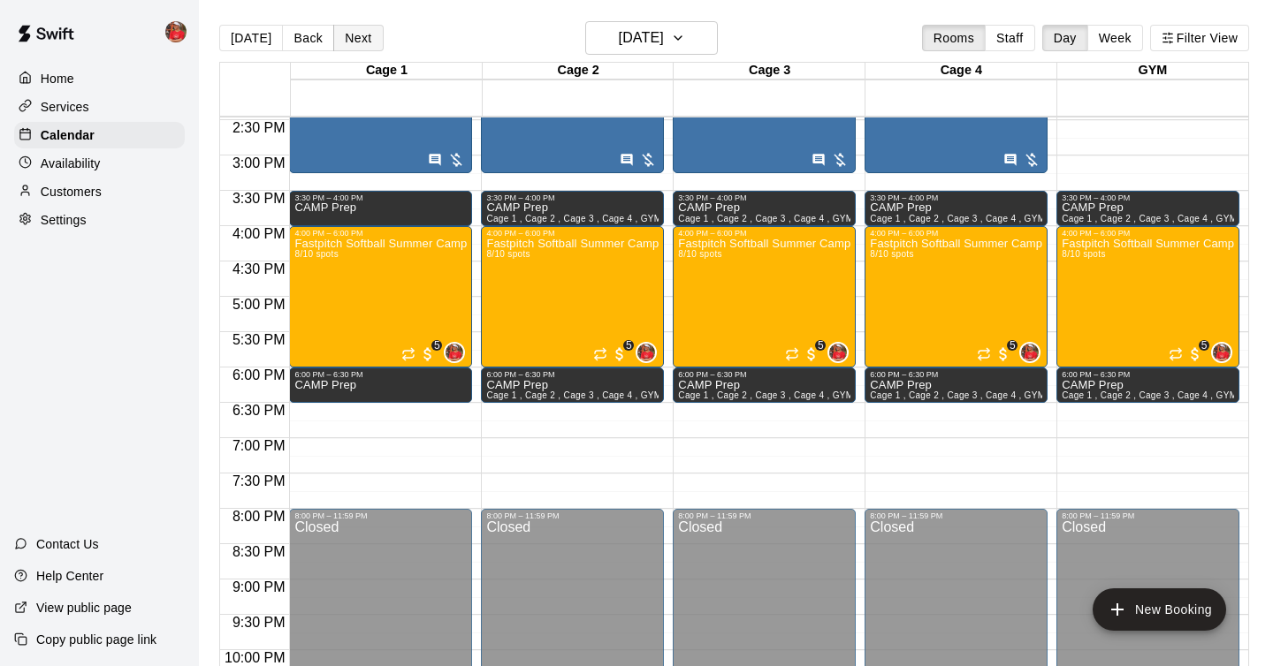
click at [352, 40] on button "Next" at bounding box center [357, 38] width 49 height 27
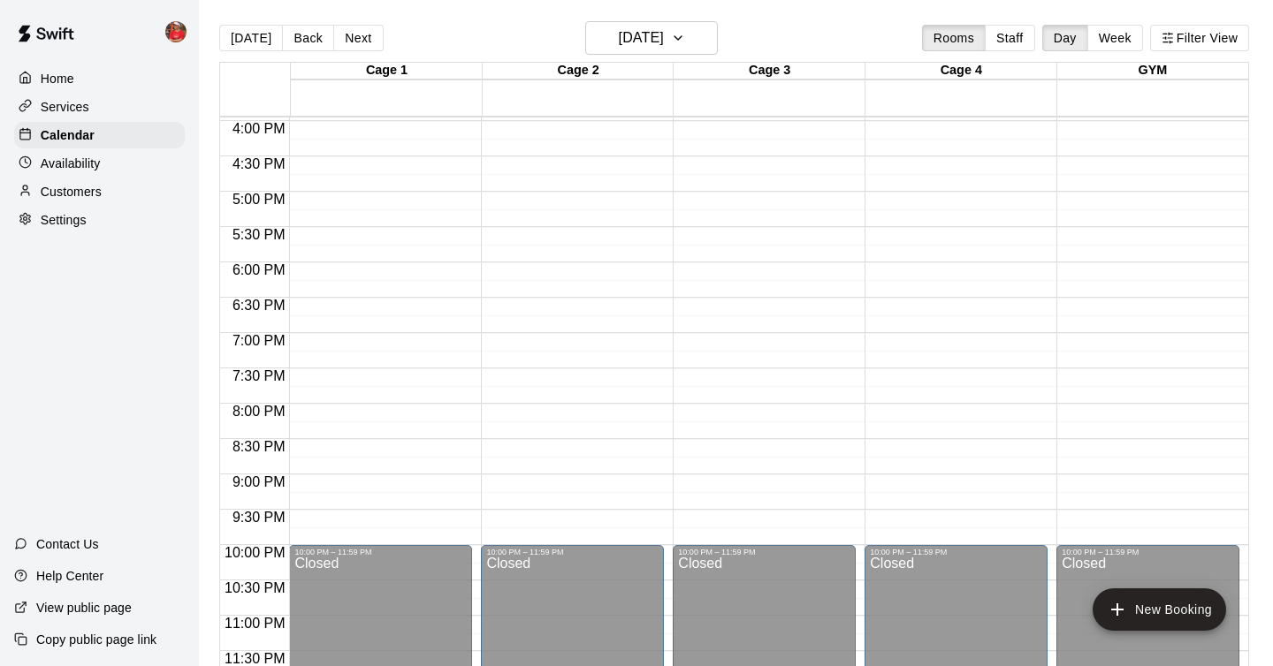
scroll to position [28, 0]
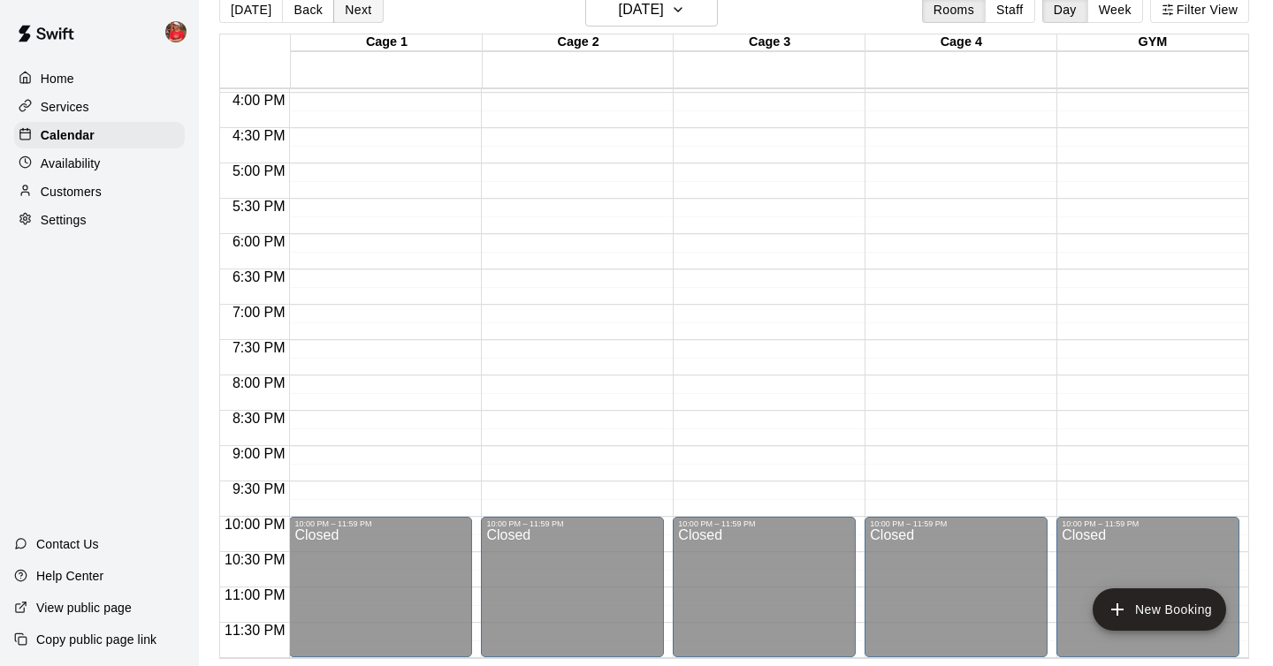
click at [351, 15] on button "Next" at bounding box center [357, 9] width 49 height 27
click at [1017, 13] on button "Staff" at bounding box center [1010, 9] width 50 height 27
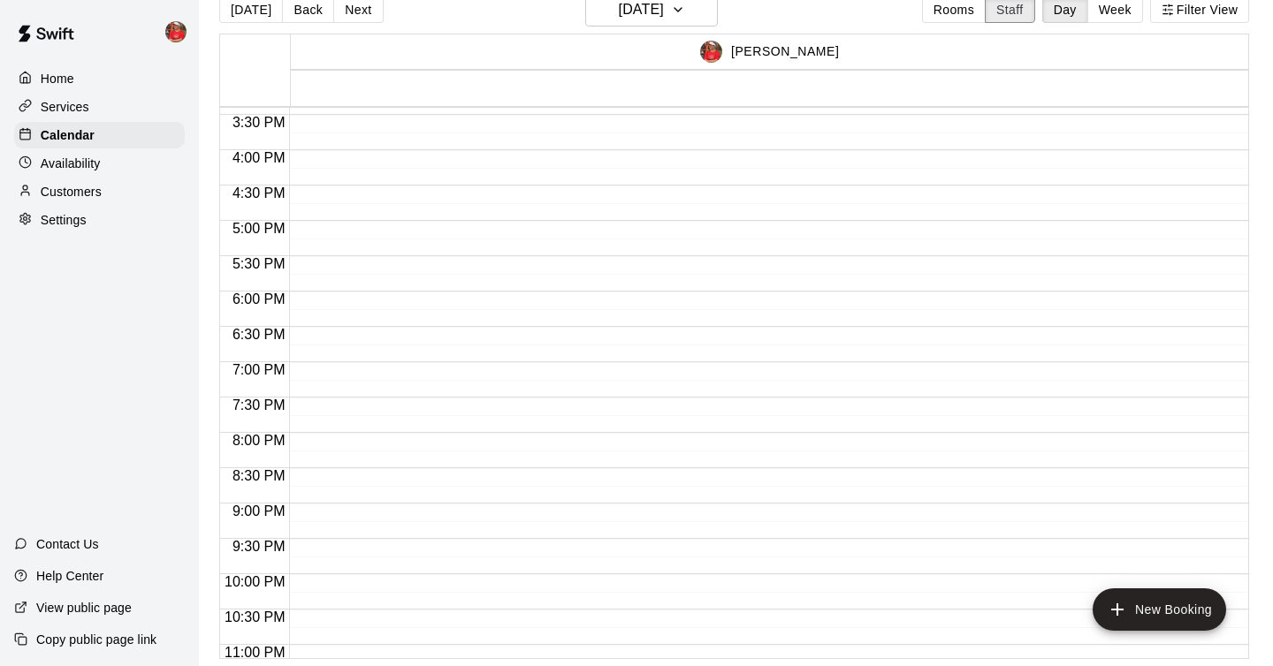
scroll to position [1147, 0]
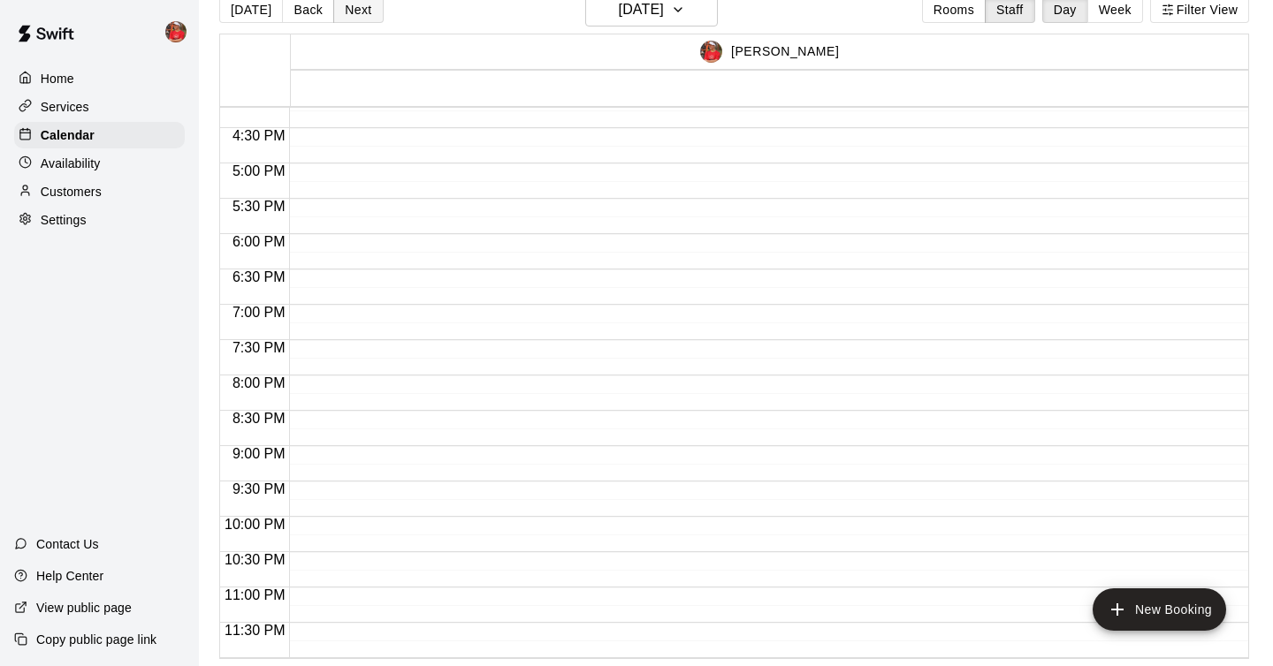
click at [354, 17] on button "Next" at bounding box center [357, 9] width 49 height 27
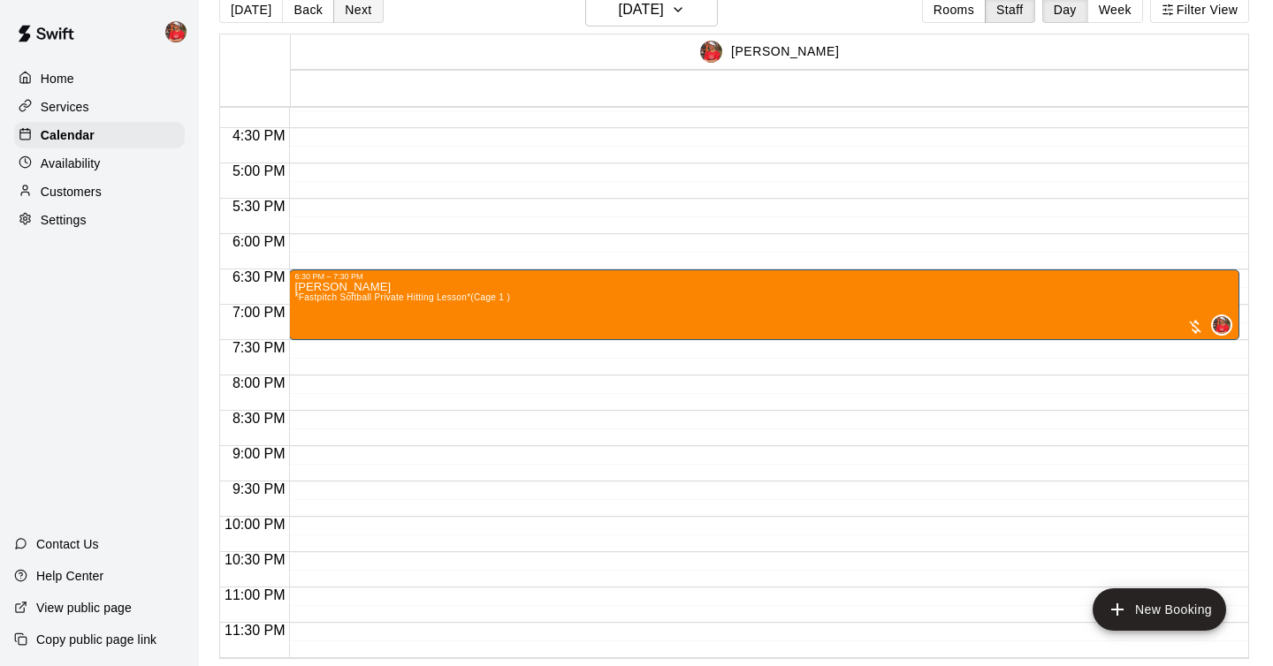
click at [354, 17] on button "Next" at bounding box center [357, 9] width 49 height 27
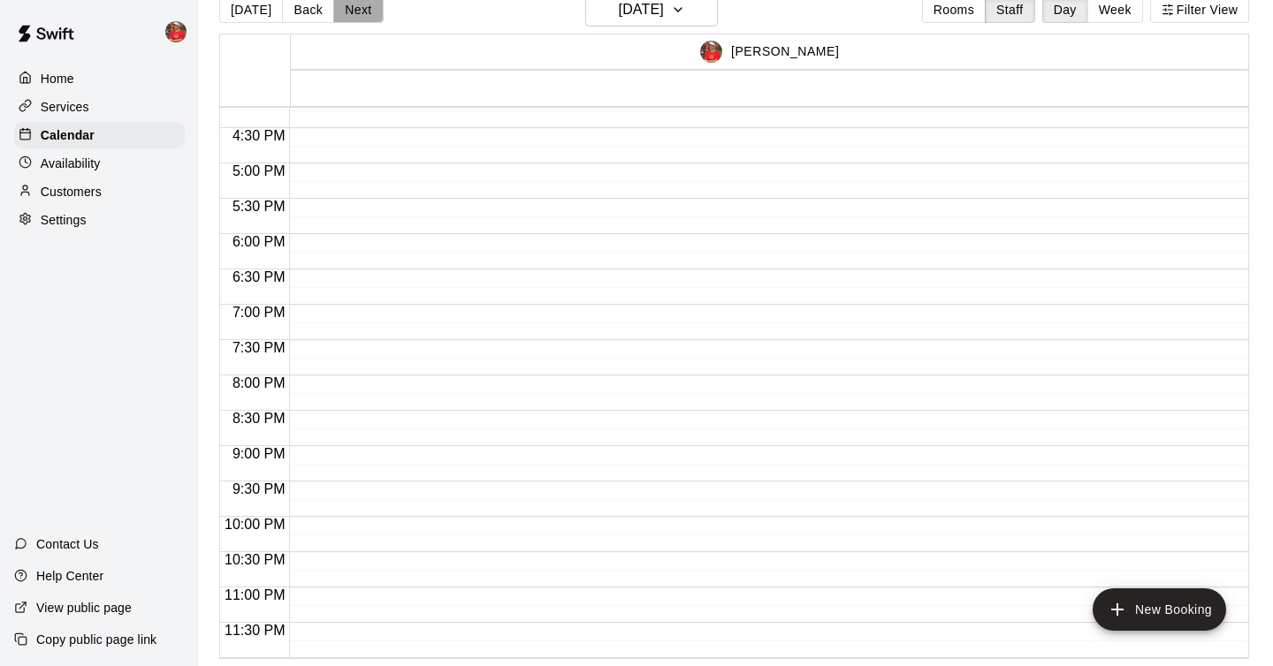
click at [354, 17] on button "Next" at bounding box center [357, 9] width 49 height 27
click at [348, 12] on button "Next" at bounding box center [357, 9] width 49 height 27
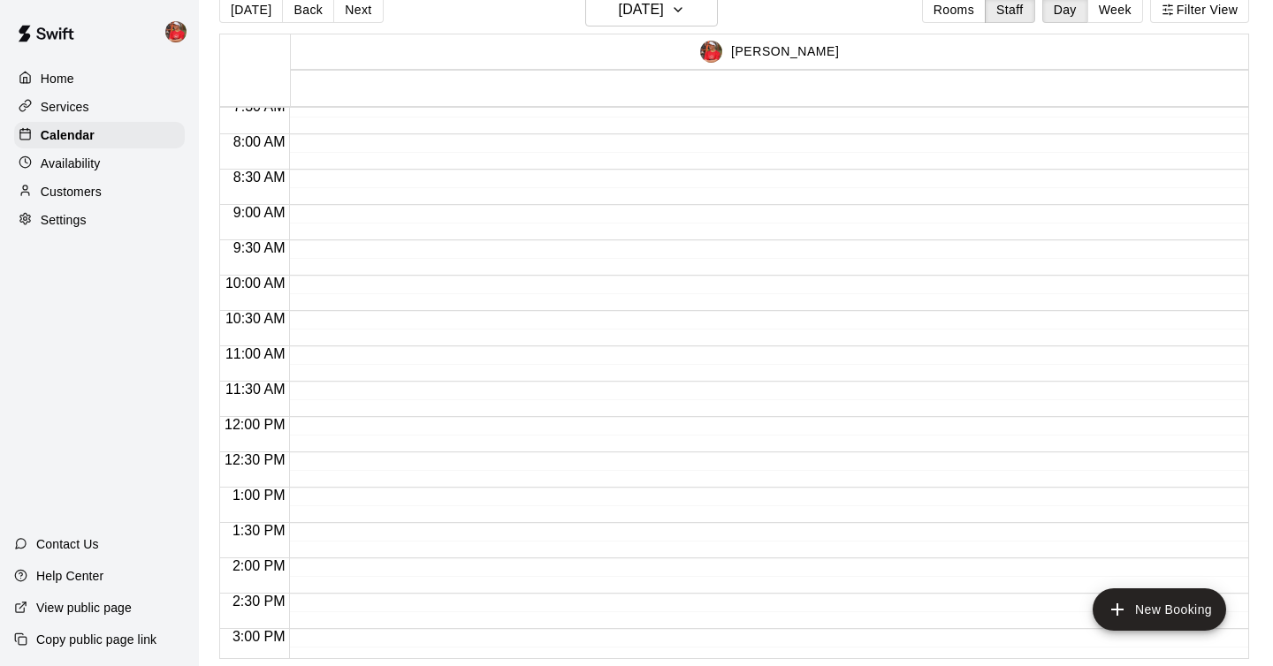
scroll to position [559, 0]
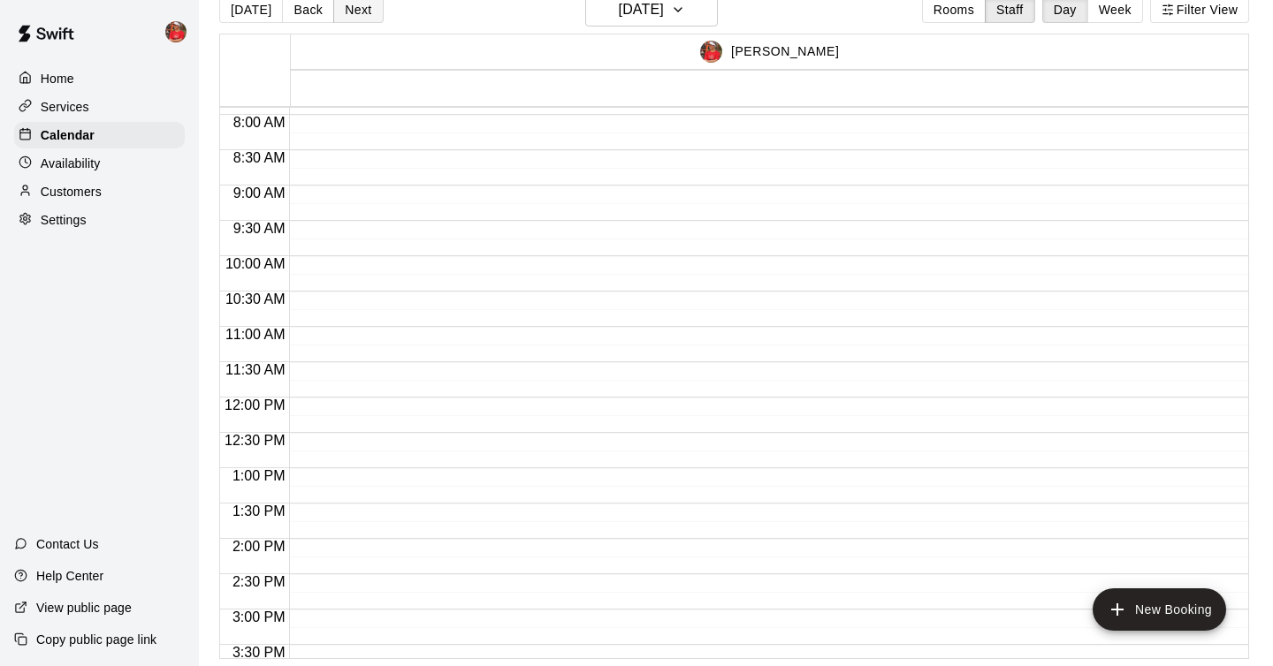
click at [367, 11] on button "Next" at bounding box center [357, 9] width 49 height 27
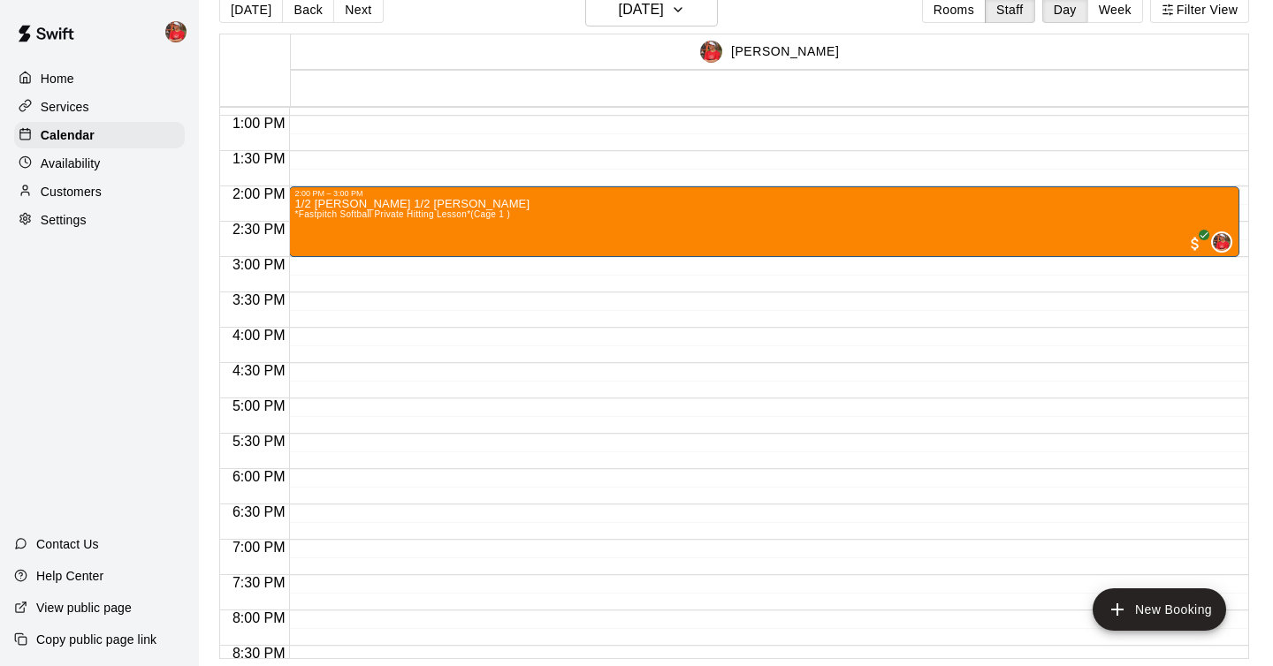
scroll to position [915, 0]
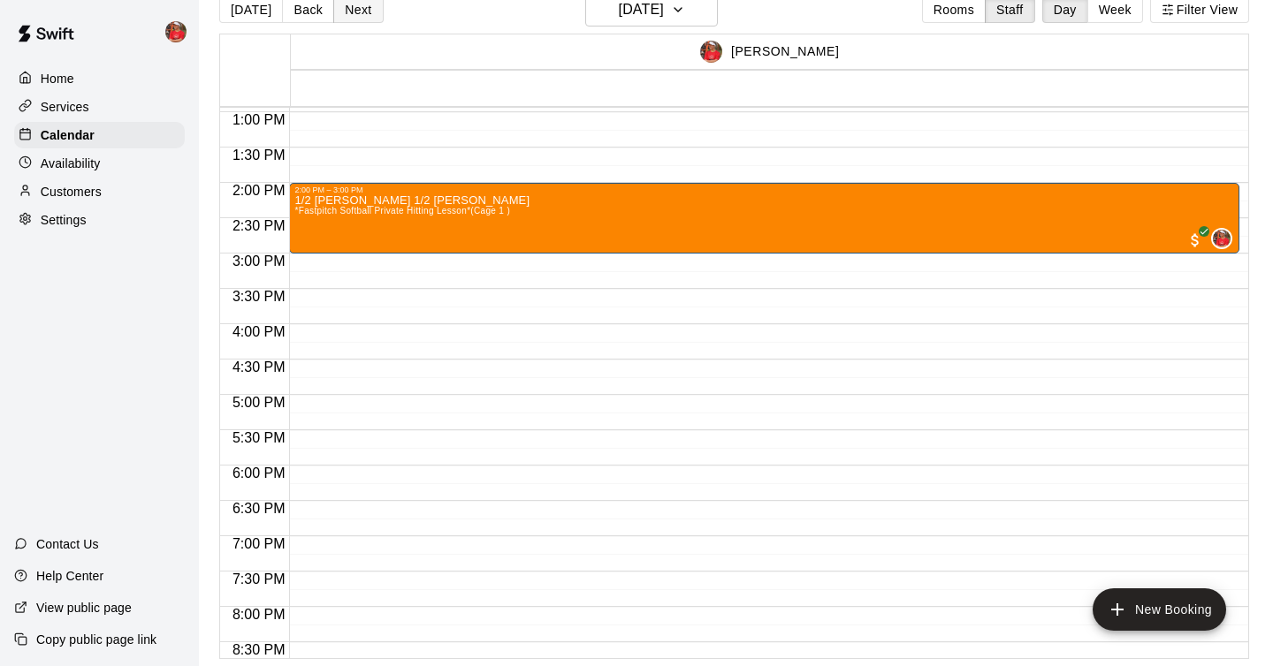
click at [360, 8] on button "Next" at bounding box center [357, 9] width 49 height 27
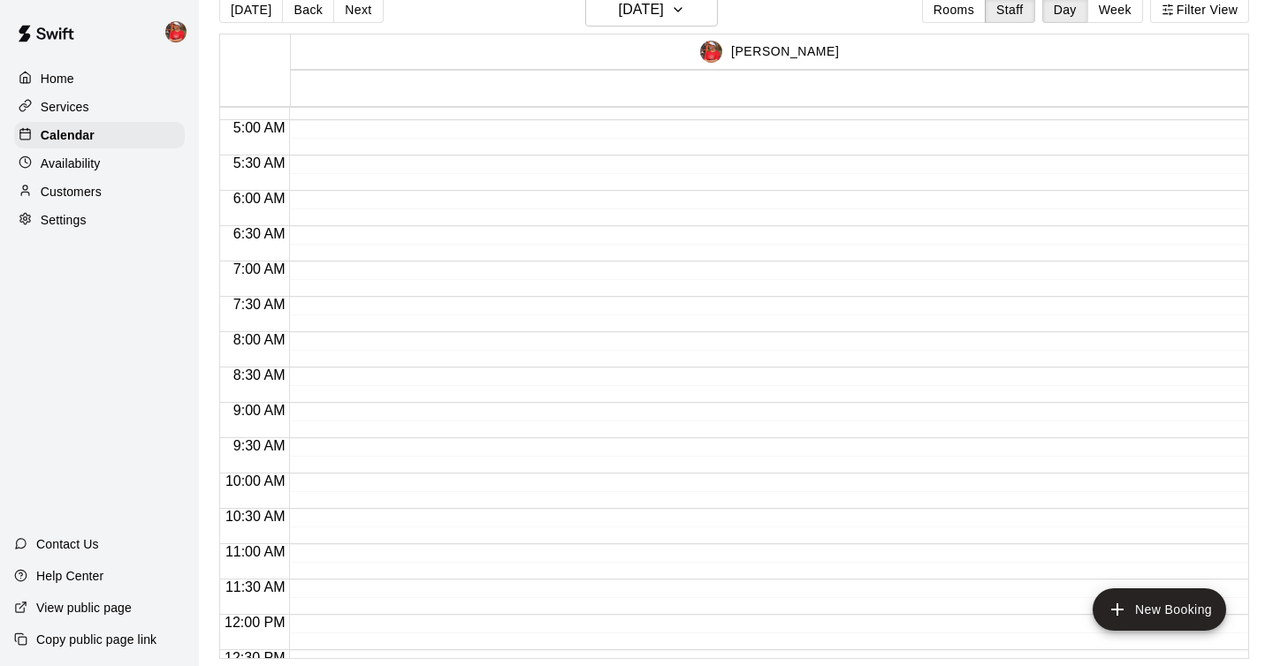
scroll to position [0, 0]
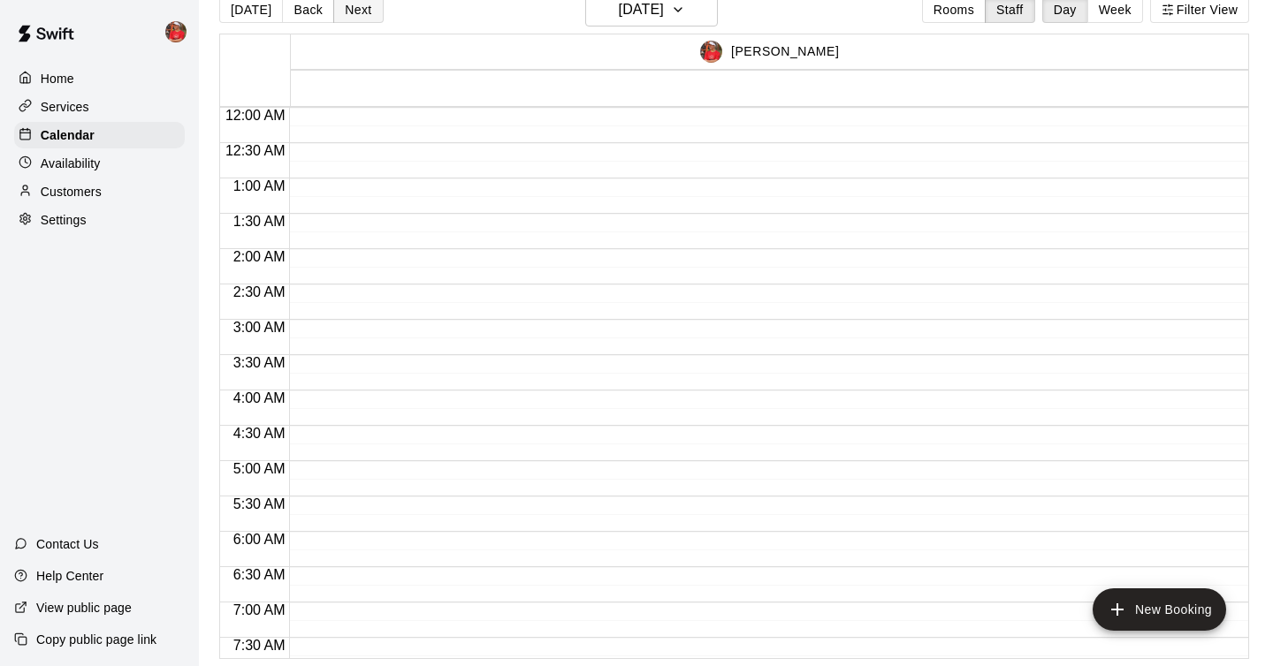
click at [365, 13] on button "Next" at bounding box center [357, 9] width 49 height 27
click at [87, 89] on div "Home" at bounding box center [99, 78] width 171 height 27
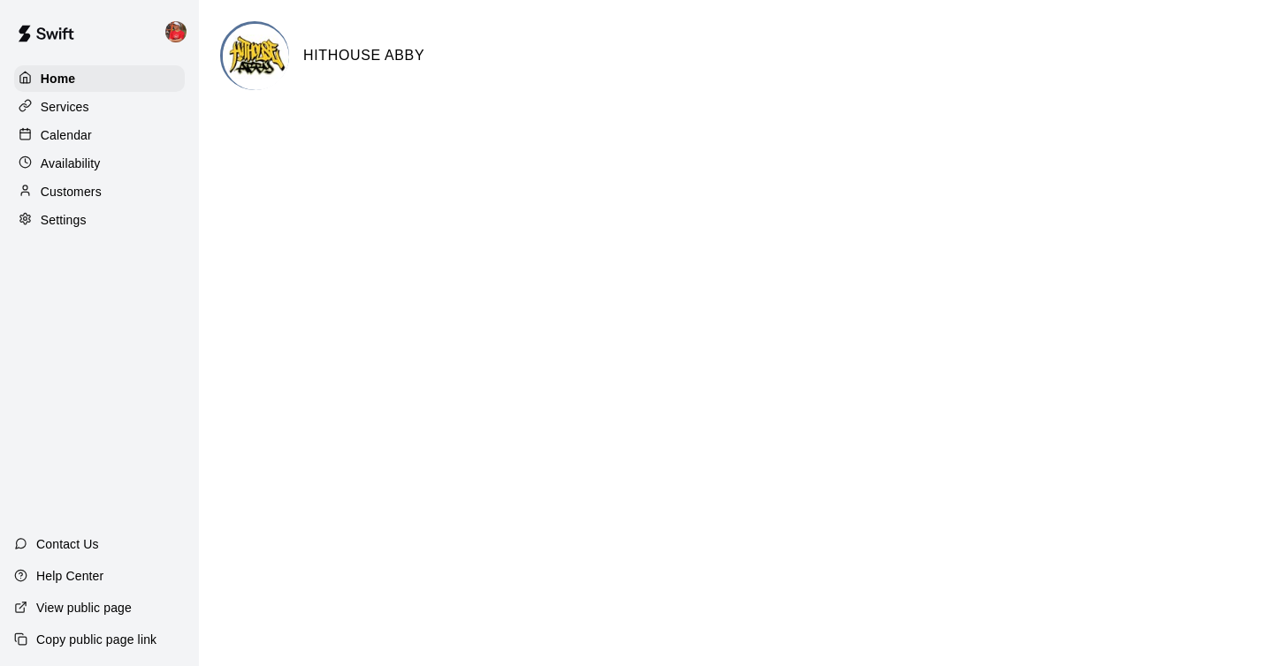
click at [87, 161] on p "Availability" at bounding box center [71, 164] width 60 height 18
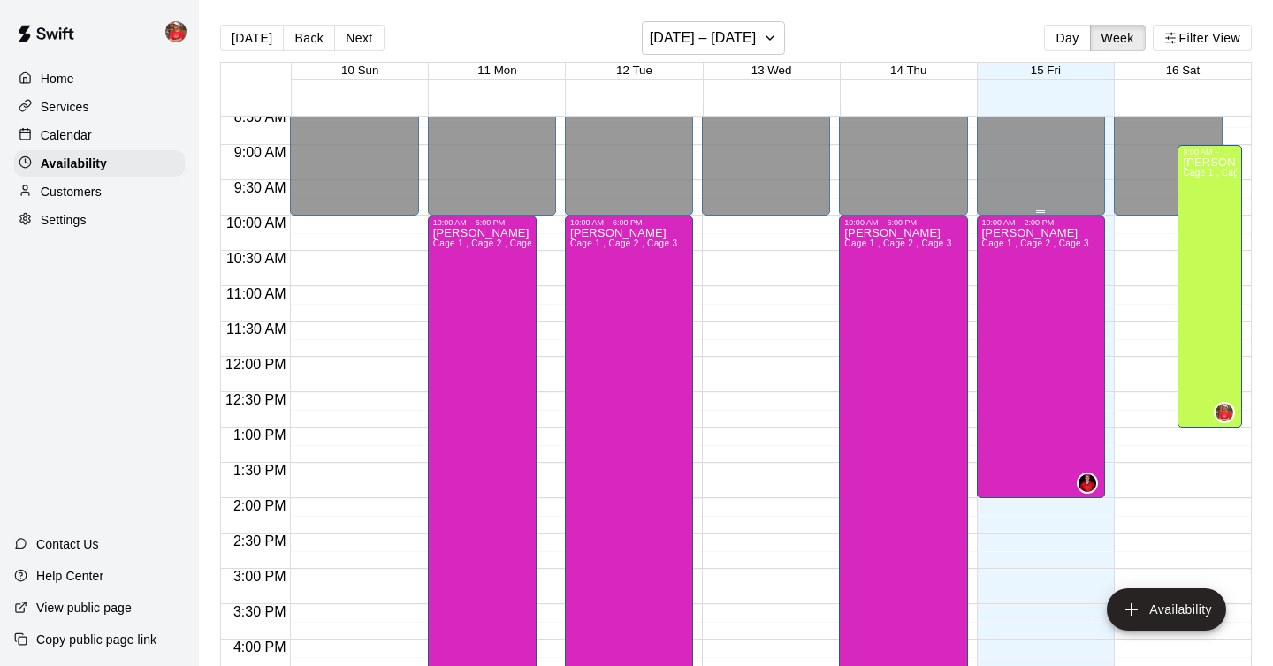
scroll to position [617, 0]
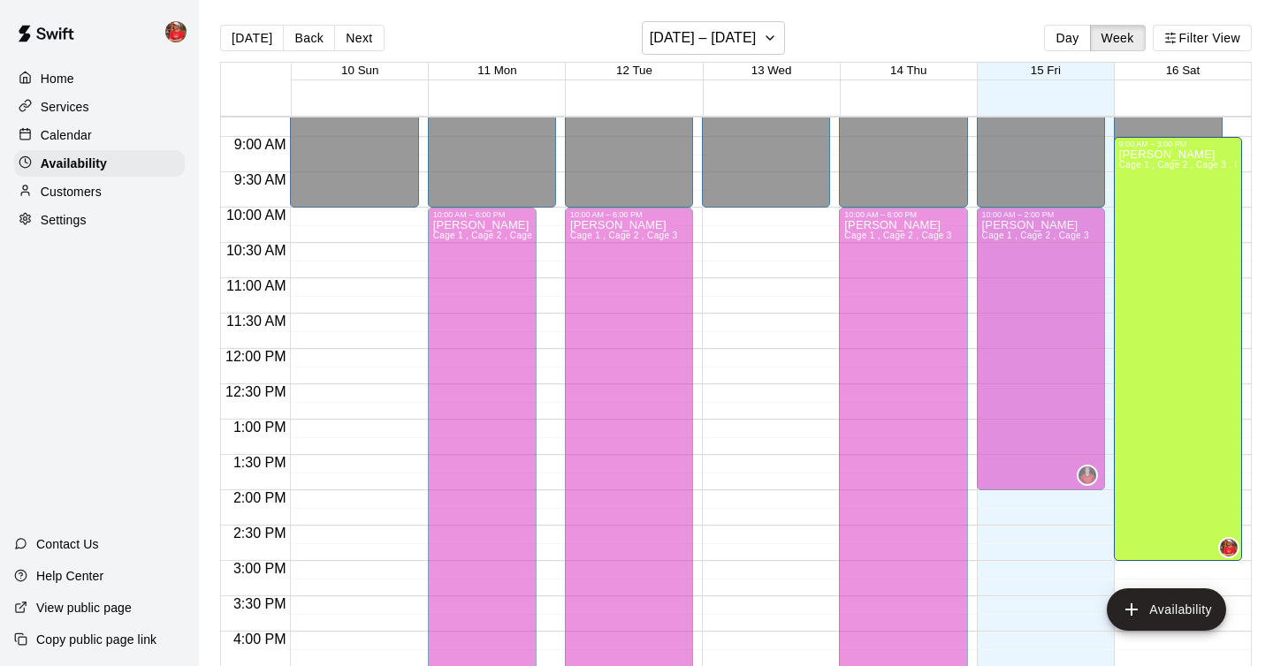
drag, startPoint x: 1213, startPoint y: 417, endPoint x: 1206, endPoint y: 577, distance: 160.1
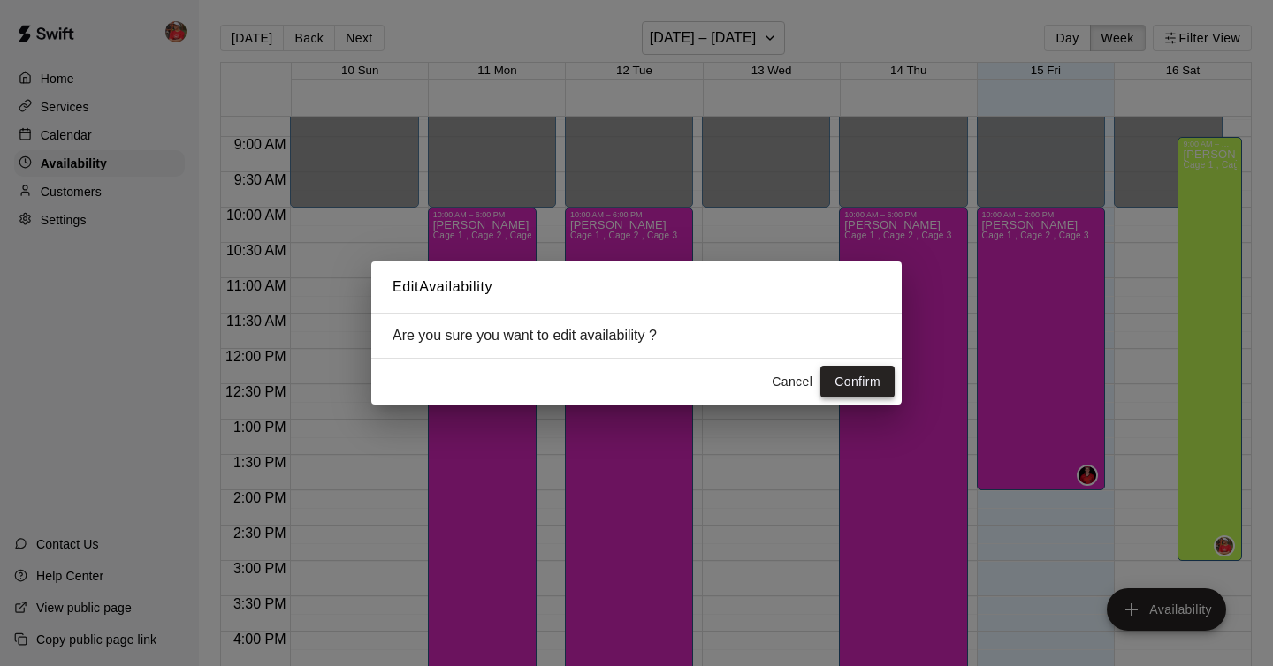
click at [873, 390] on button "Confirm" at bounding box center [857, 382] width 74 height 33
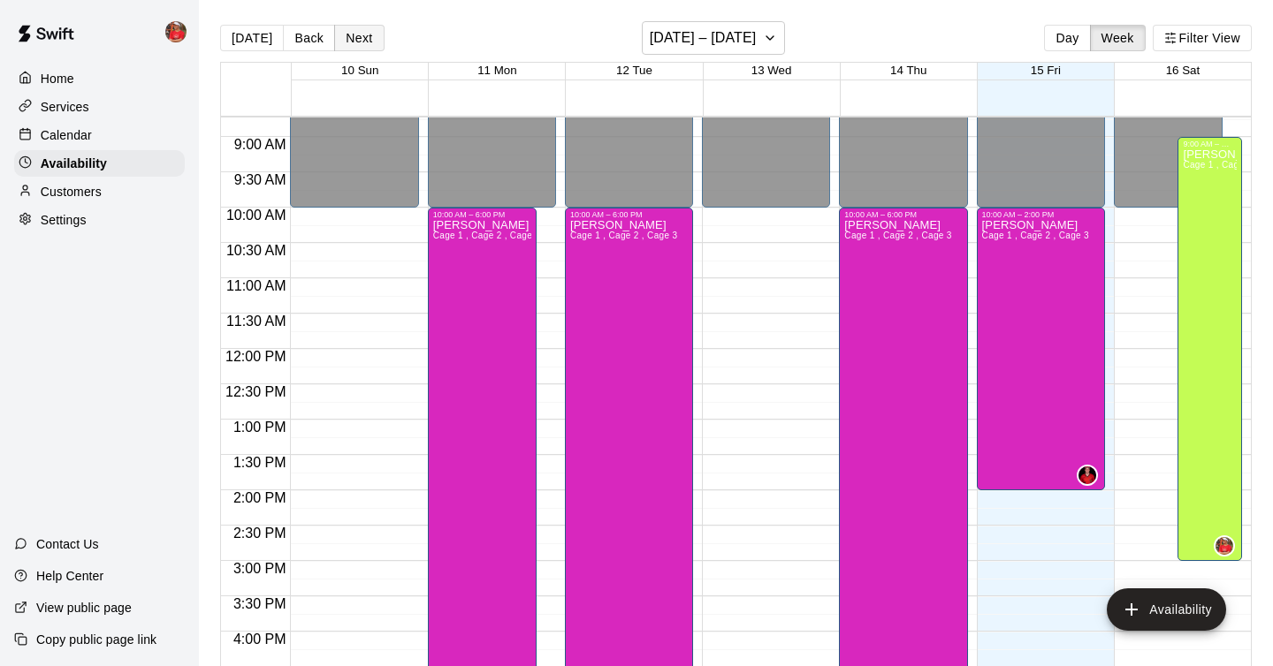
click at [348, 35] on button "Next" at bounding box center [358, 38] width 49 height 27
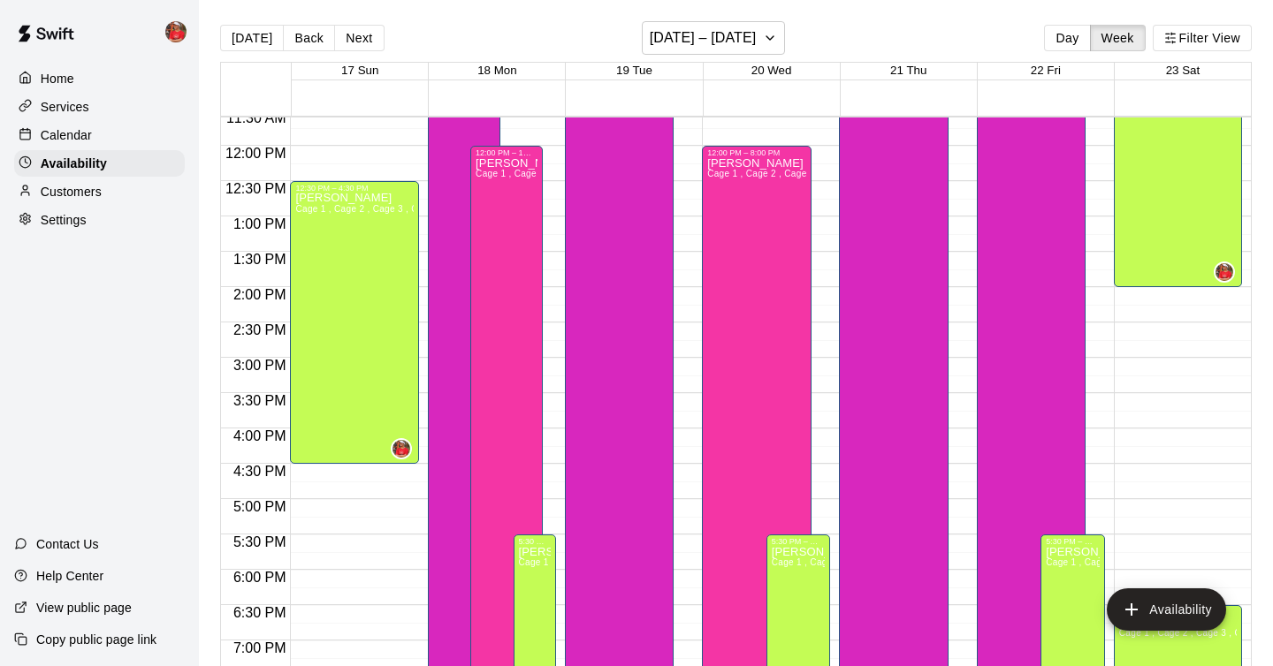
scroll to position [825, 0]
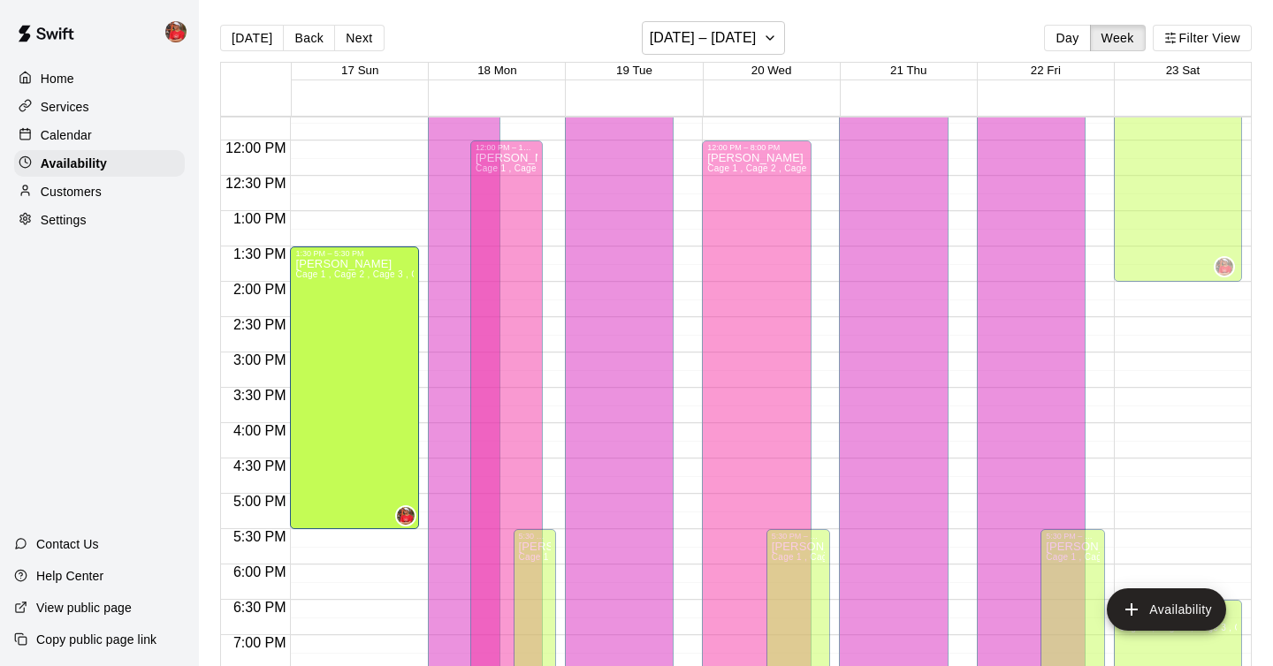
drag, startPoint x: 352, startPoint y: 270, endPoint x: 345, endPoint y: 346, distance: 76.3
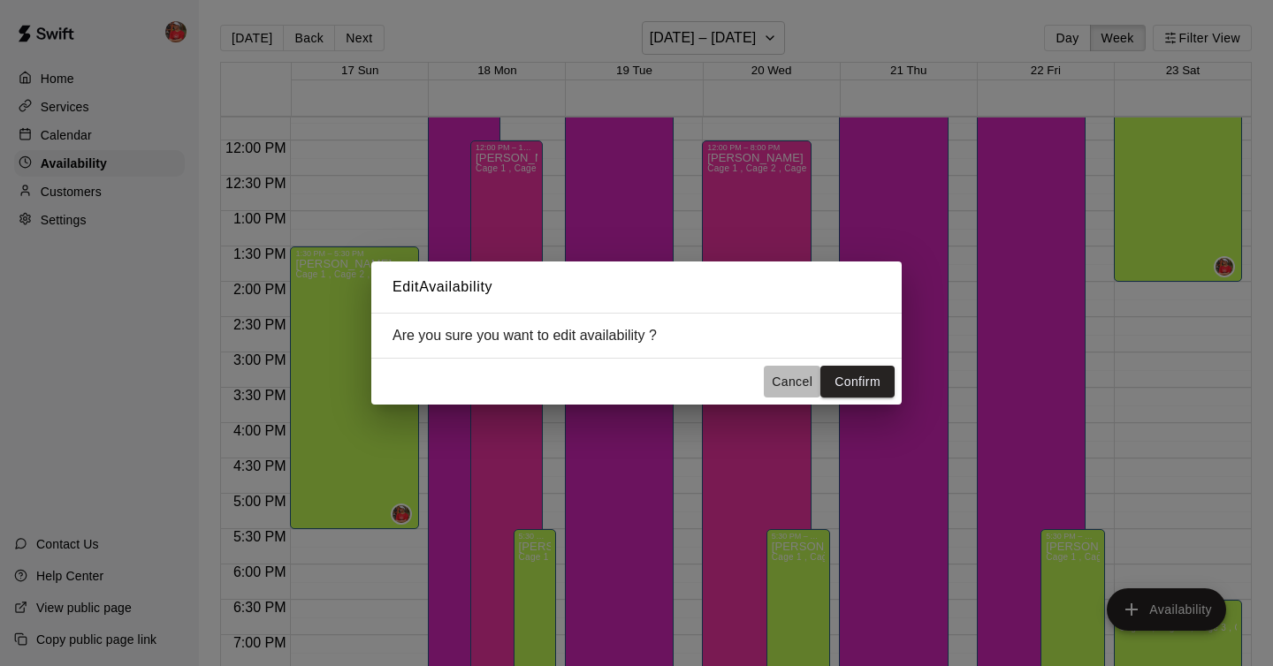
click at [793, 377] on button "Cancel" at bounding box center [792, 382] width 57 height 33
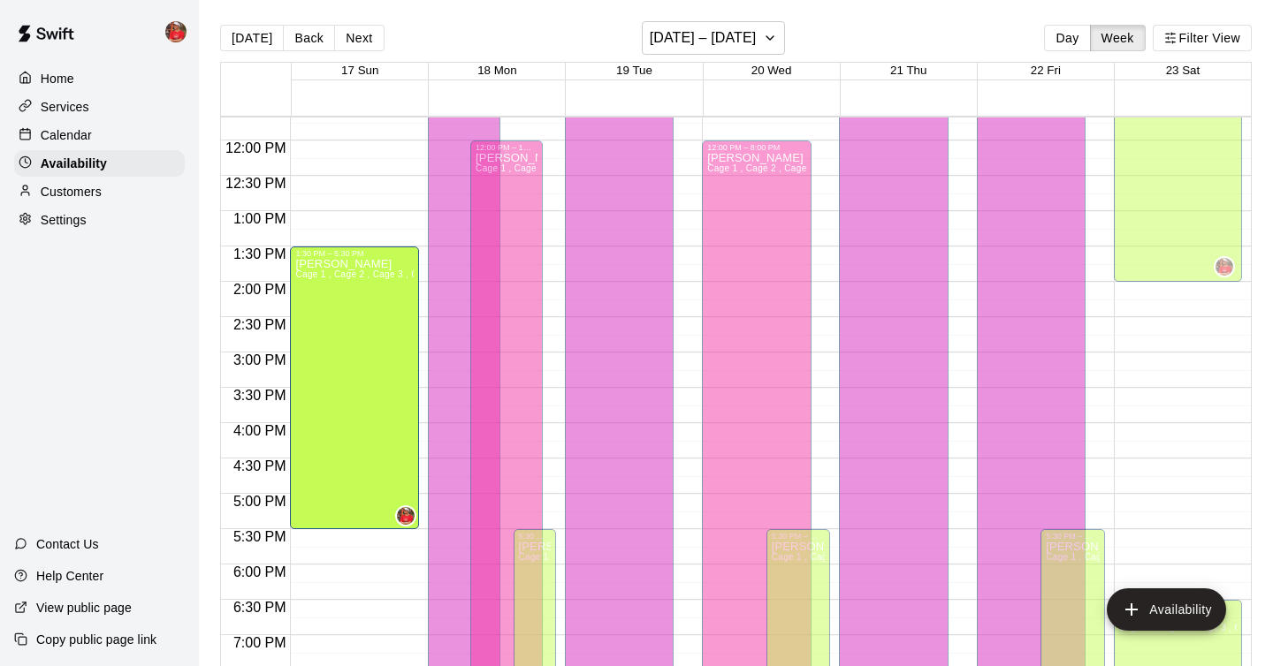
drag, startPoint x: 326, startPoint y: 247, endPoint x: 316, endPoint y: 322, distance: 74.9
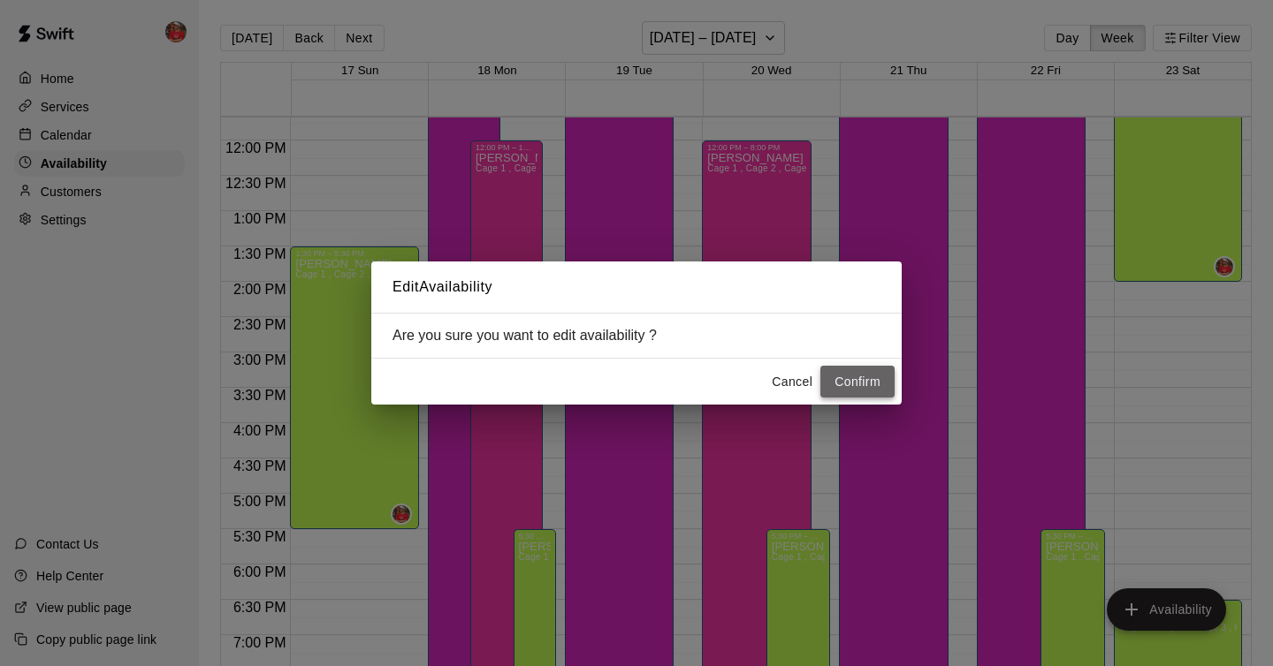
click at [841, 379] on button "Confirm" at bounding box center [857, 382] width 74 height 33
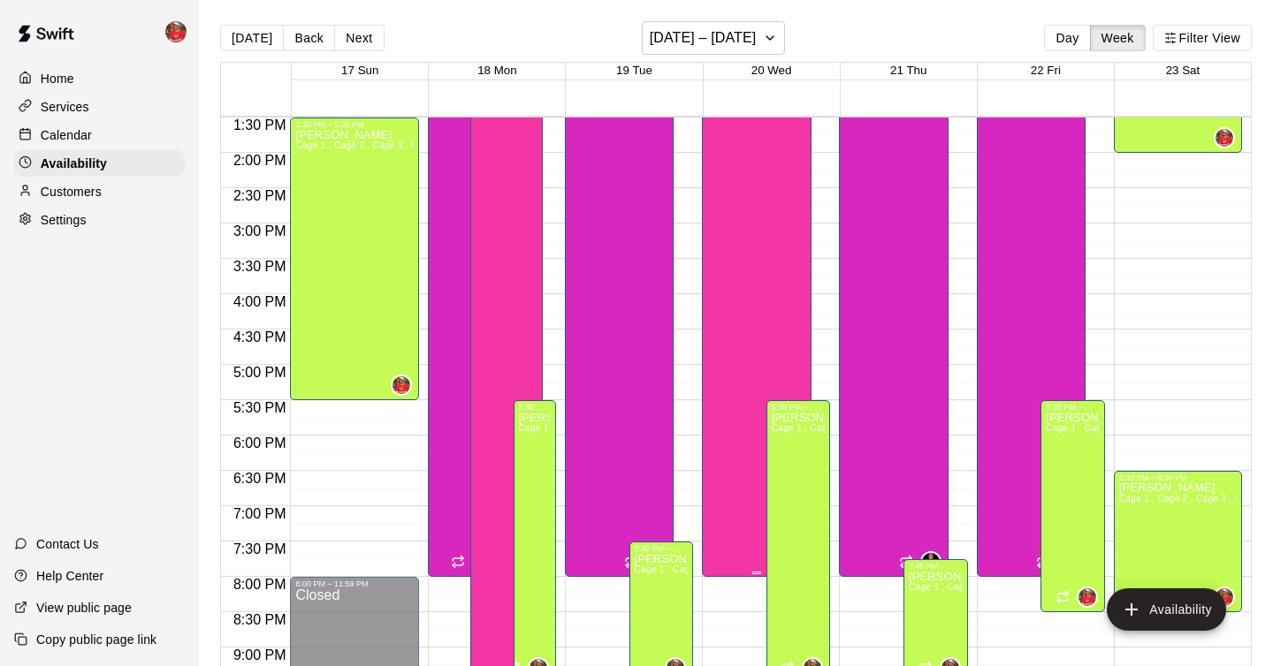
scroll to position [940, 0]
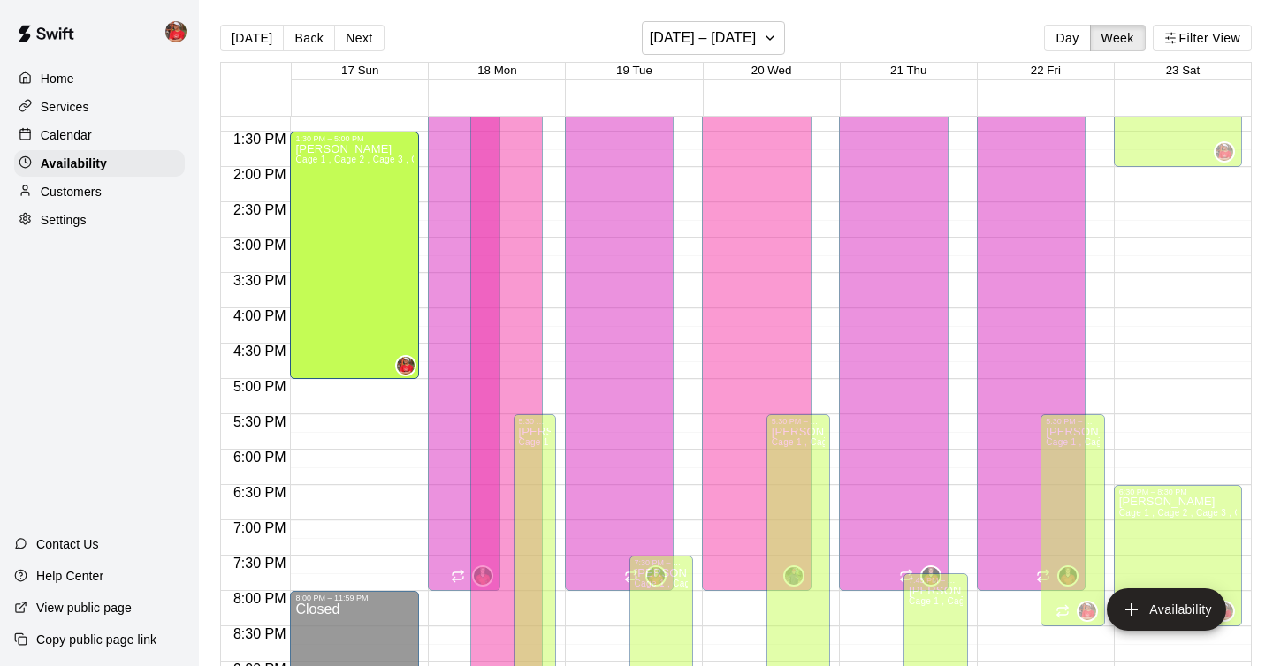
drag, startPoint x: 352, startPoint y: 411, endPoint x: 353, endPoint y: 381, distance: 30.1
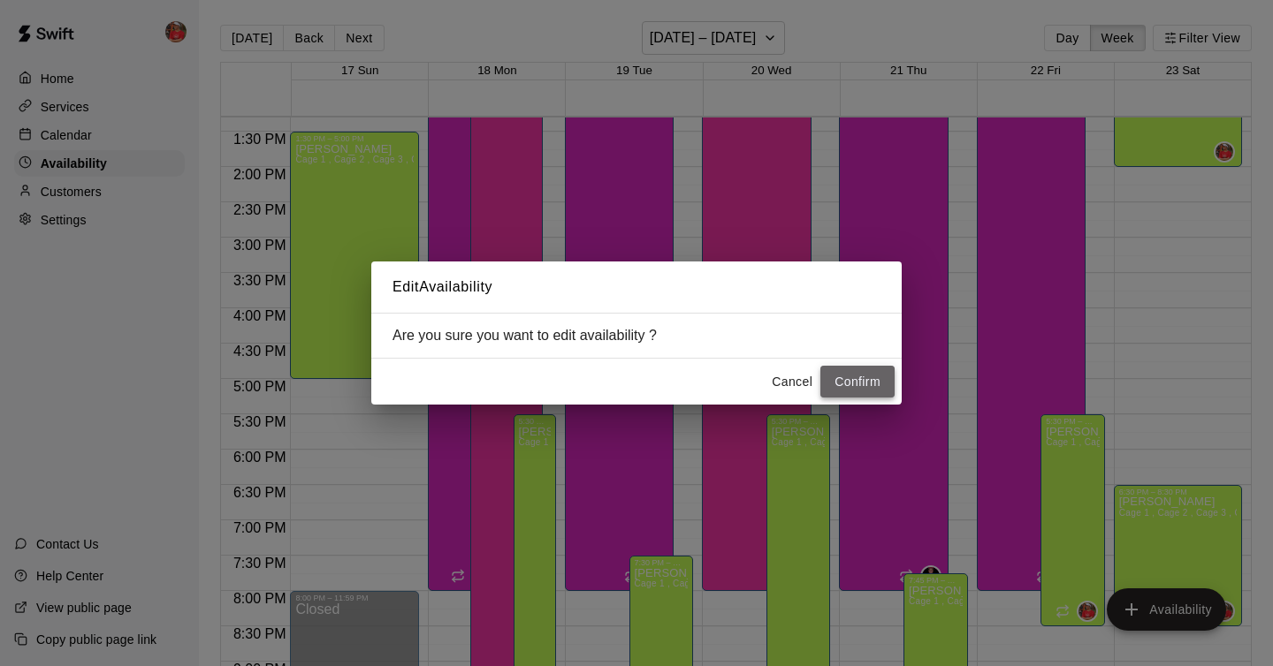
click at [845, 374] on button "Confirm" at bounding box center [857, 382] width 74 height 33
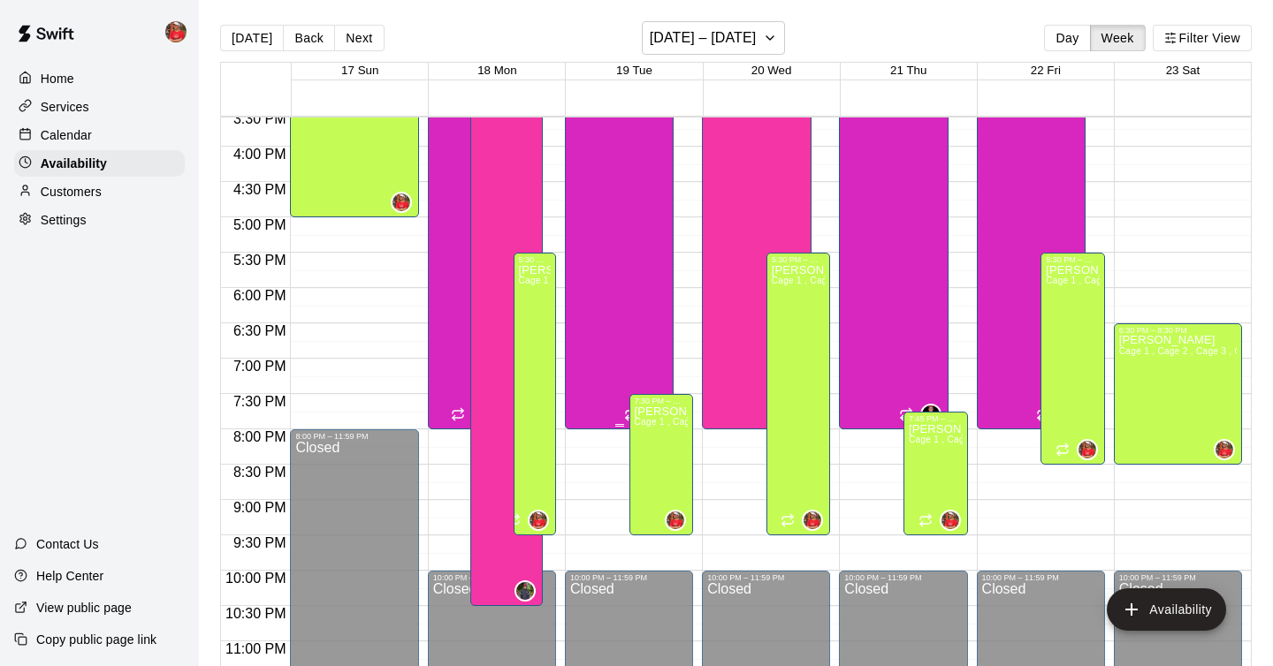
scroll to position [1092, 0]
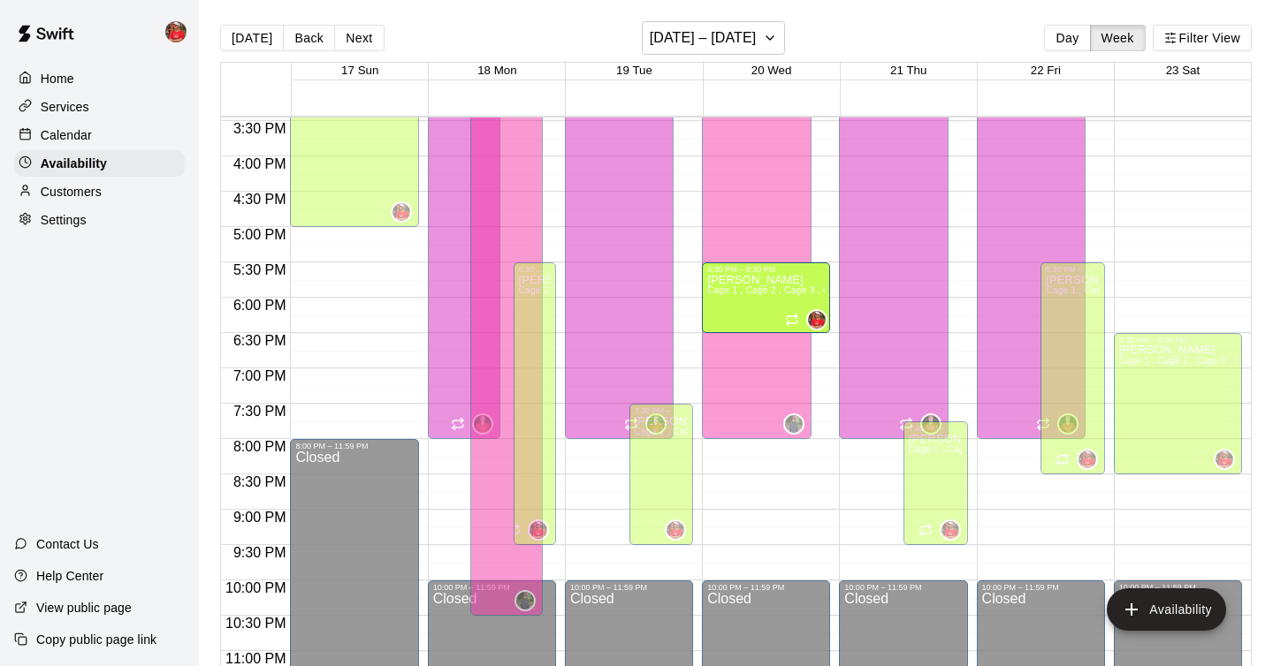
drag, startPoint x: 800, startPoint y: 542, endPoint x: 806, endPoint y: 346, distance: 196.3
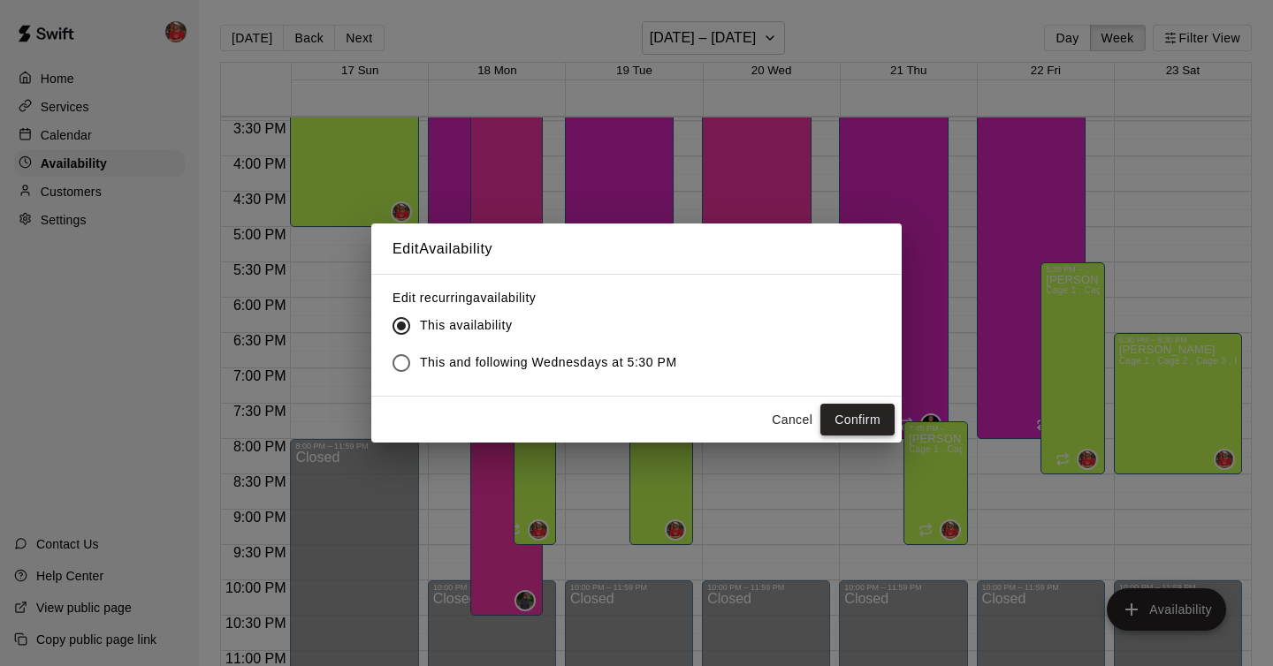
click at [853, 415] on button "Confirm" at bounding box center [857, 420] width 74 height 33
